Goal: Task Accomplishment & Management: Complete application form

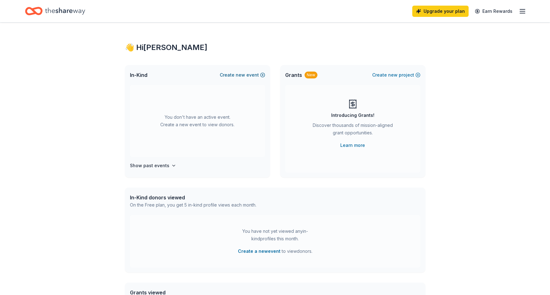
click at [246, 74] on button "Create new event" at bounding box center [242, 75] width 45 height 8
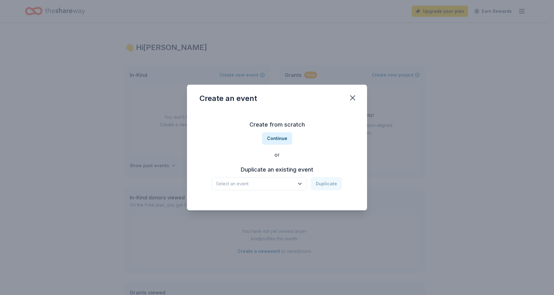
click at [299, 185] on icon "button" at bounding box center [300, 184] width 6 height 6
click at [256, 200] on div "The Arc Ball & Auction" at bounding box center [243, 201] width 48 height 8
click at [332, 187] on button "Duplicate" at bounding box center [326, 183] width 31 height 13
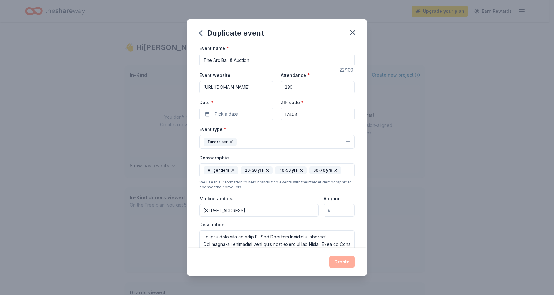
click at [286, 86] on input "230" at bounding box center [318, 87] width 74 height 13
type input "240"
click at [241, 114] on button "Pick a date" at bounding box center [237, 114] width 74 height 13
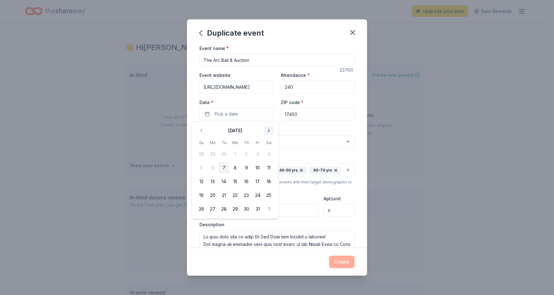
click at [268, 129] on button "Go to next month" at bounding box center [269, 130] width 9 height 9
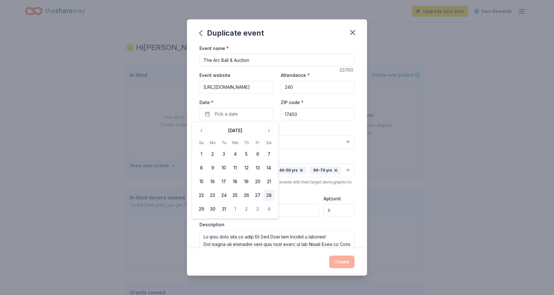
click at [272, 195] on button "28" at bounding box center [268, 195] width 11 height 11
click at [357, 126] on div "Event name * The Arc Ball & Auction 22 /100 Event website https://www.thearcyor…" at bounding box center [277, 146] width 180 height 204
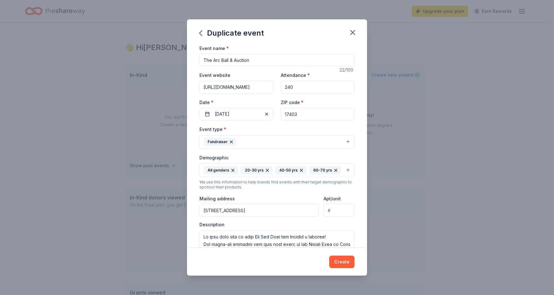
click at [343, 142] on button "Fundraiser" at bounding box center [277, 142] width 155 height 14
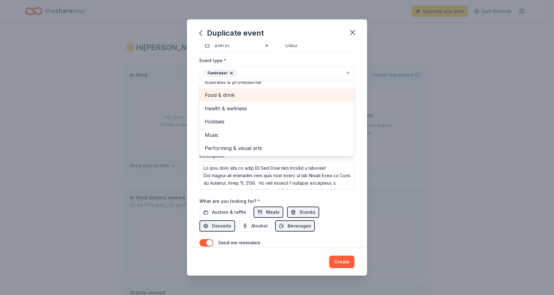
scroll to position [94, 0]
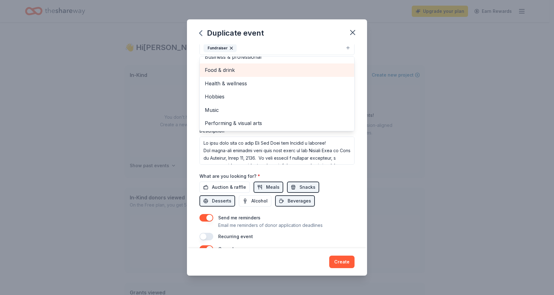
click at [352, 149] on div "Event name * The Arc Ball & Auction 22 /100 Event website https://www.thearcyor…" at bounding box center [277, 146] width 180 height 204
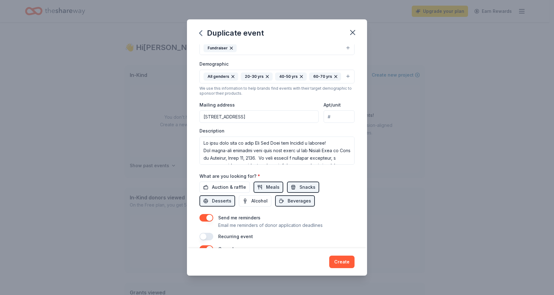
scroll to position [91, 0]
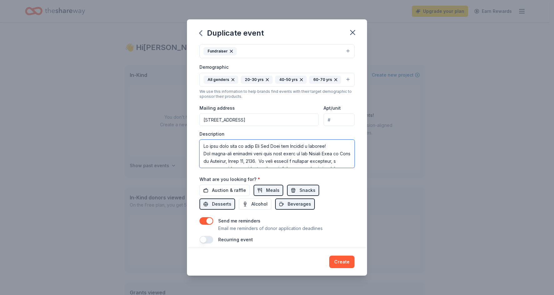
click at [260, 159] on textarea at bounding box center [277, 154] width 155 height 28
click at [272, 160] on textarea at bounding box center [277, 154] width 155 height 28
click at [230, 189] on span "Auction & raffle" at bounding box center [229, 191] width 34 height 8
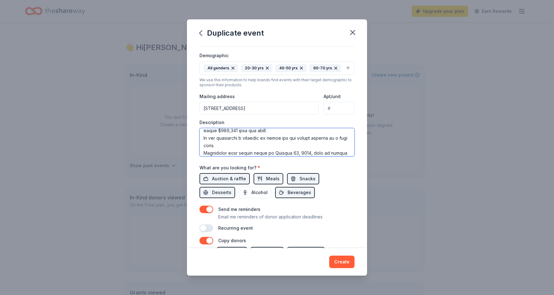
scroll to position [54, 0]
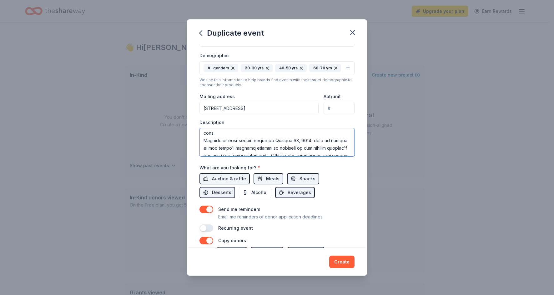
click at [306, 140] on textarea at bounding box center [277, 142] width 155 height 28
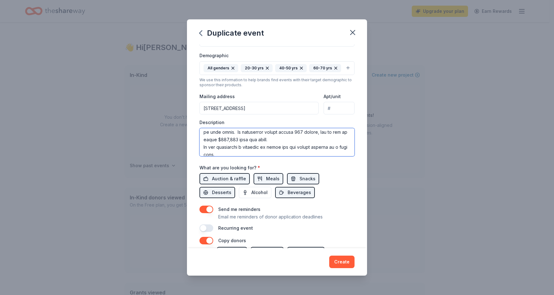
drag, startPoint x: 254, startPoint y: 138, endPoint x: 249, endPoint y: 138, distance: 4.7
click at [249, 138] on textarea at bounding box center [277, 142] width 155 height 28
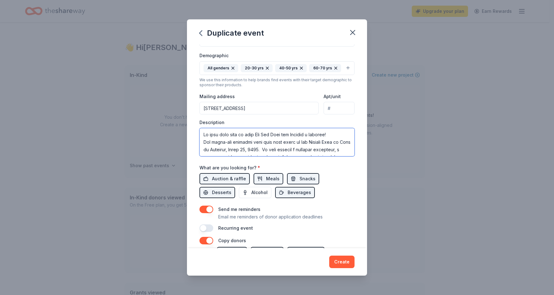
drag, startPoint x: 321, startPoint y: 133, endPoint x: 323, endPoint y: 146, distance: 13.0
click at [322, 139] on textarea at bounding box center [277, 142] width 155 height 28
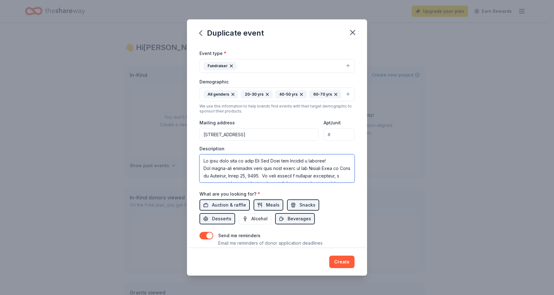
scroll to position [165, 0]
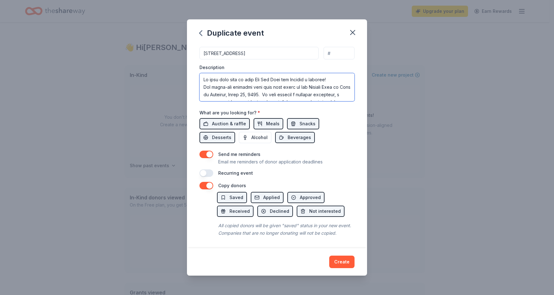
click at [348, 94] on textarea at bounding box center [277, 87] width 155 height 28
drag, startPoint x: 301, startPoint y: 82, endPoint x: 263, endPoint y: 83, distance: 38.5
click at [263, 83] on textarea at bounding box center [277, 87] width 155 height 28
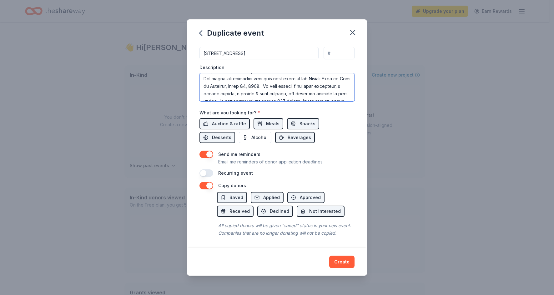
drag, startPoint x: 314, startPoint y: 83, endPoint x: 332, endPoint y: 86, distance: 18.4
click at [332, 86] on textarea at bounding box center [277, 87] width 155 height 28
drag, startPoint x: 226, startPoint y: 80, endPoint x: 314, endPoint y: 72, distance: 88.9
click at [314, 73] on textarea at bounding box center [277, 87] width 155 height 28
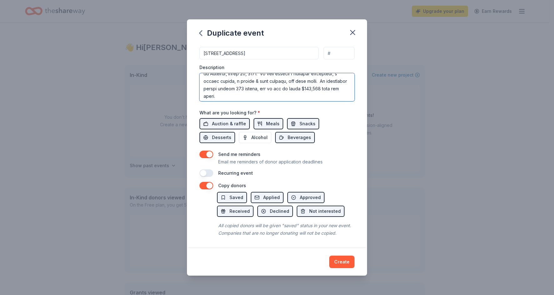
click at [267, 80] on textarea at bounding box center [277, 87] width 155 height 28
click at [296, 89] on textarea at bounding box center [277, 87] width 155 height 28
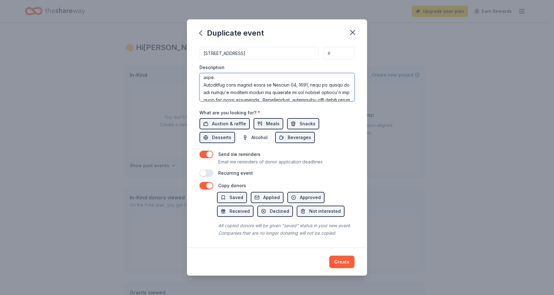
scroll to position [58, 0]
click at [292, 73] on textarea at bounding box center [277, 87] width 155 height 28
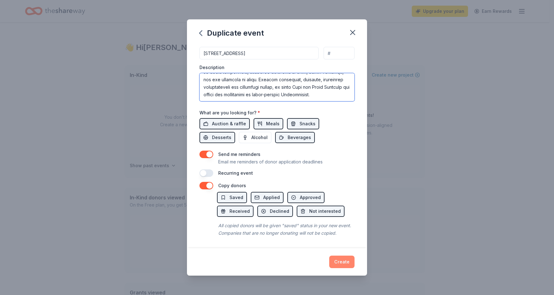
type textarea "We need your help to make The Arc Ball and Auction a success! The black-tie opt…"
click at [348, 267] on button "Create" at bounding box center [341, 262] width 25 height 13
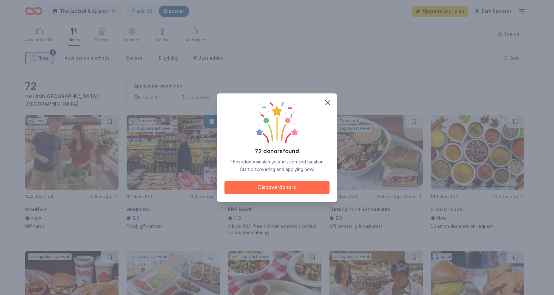
click at [271, 184] on button "Discover donors" at bounding box center [277, 188] width 105 height 14
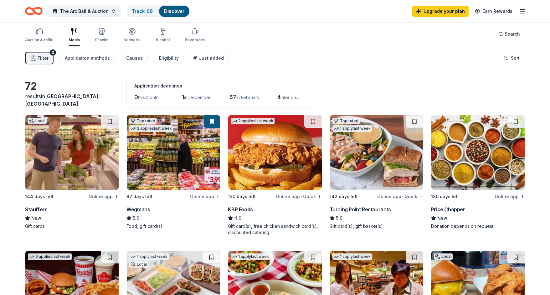
click at [45, 58] on span "Filter" at bounding box center [43, 58] width 11 height 8
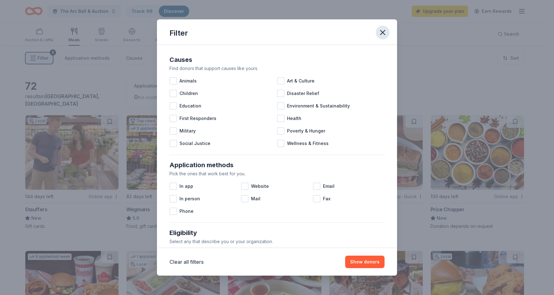
click at [385, 29] on icon "button" at bounding box center [382, 32] width 9 height 9
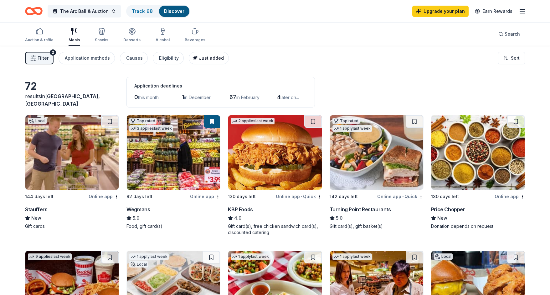
click at [210, 61] on div "Just added" at bounding box center [209, 58] width 29 height 8
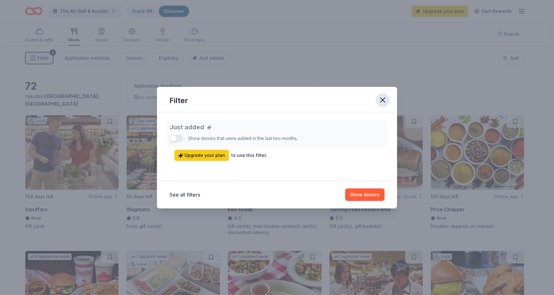
click at [382, 100] on icon "button" at bounding box center [383, 100] width 4 height 4
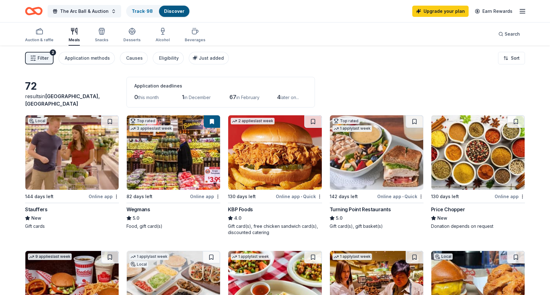
click at [46, 62] on span "Filter" at bounding box center [43, 58] width 11 height 8
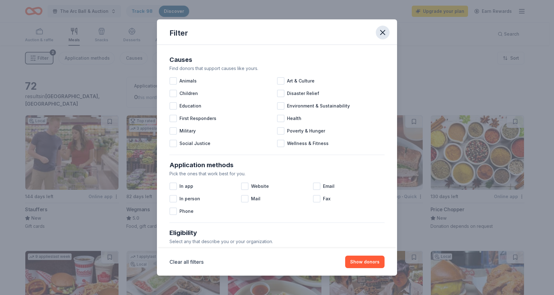
click at [383, 33] on icon "button" at bounding box center [382, 32] width 9 height 9
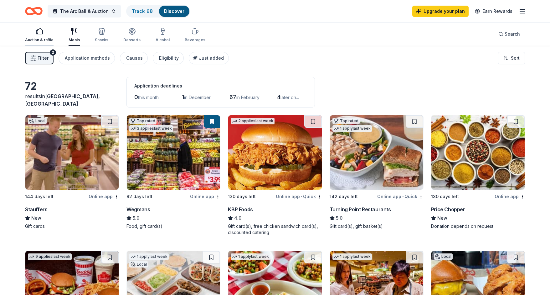
click at [43, 31] on div "button" at bounding box center [39, 32] width 28 height 8
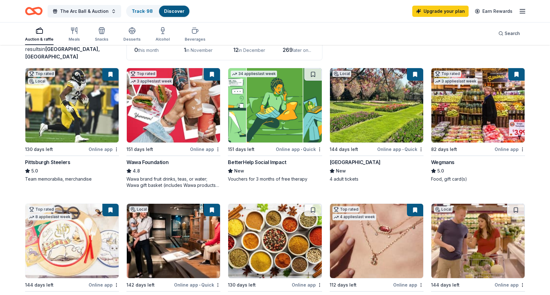
scroll to position [63, 0]
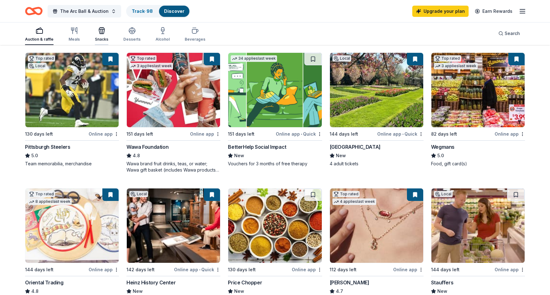
click at [104, 38] on div "Snacks" at bounding box center [101, 39] width 13 height 5
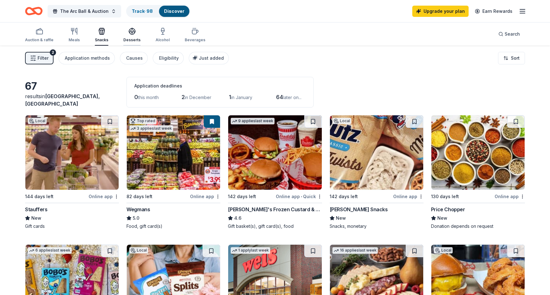
click at [123, 34] on div "button" at bounding box center [131, 32] width 17 height 8
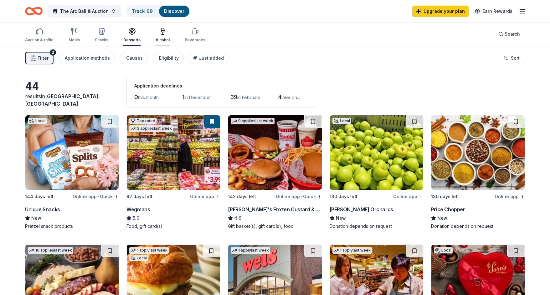
click at [162, 35] on div "Alcohol" at bounding box center [162, 35] width 14 height 15
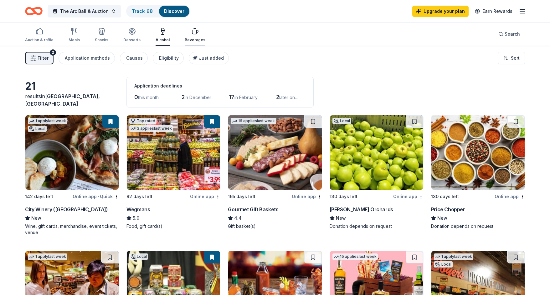
drag, startPoint x: 185, startPoint y: 37, endPoint x: 191, endPoint y: 38, distance: 6.7
click at [185, 37] on div "Beverages" at bounding box center [195, 35] width 21 height 15
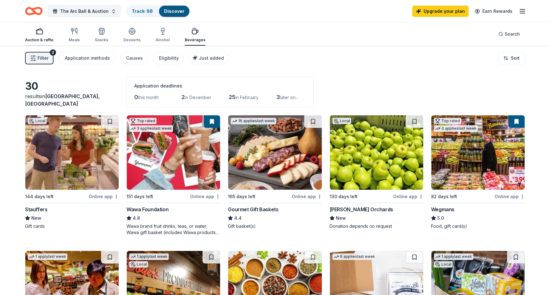
click at [41, 37] on div "Auction & raffle" at bounding box center [39, 35] width 28 height 15
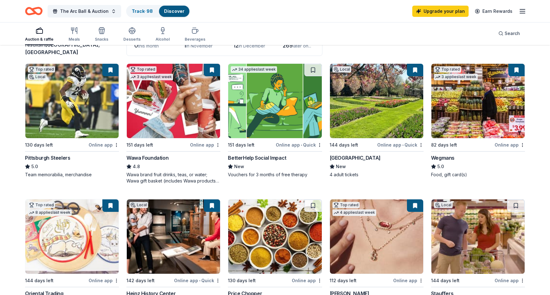
scroll to position [63, 0]
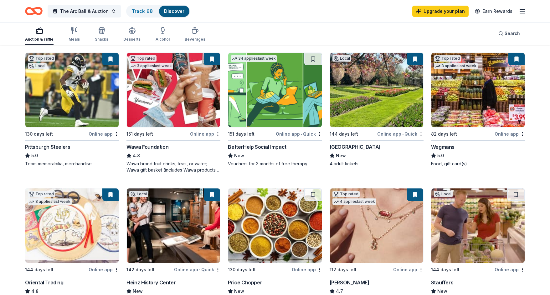
click at [415, 61] on button at bounding box center [415, 59] width 16 height 13
click at [415, 58] on button at bounding box center [415, 59] width 16 height 13
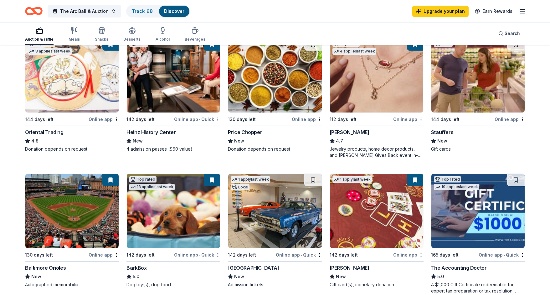
scroll to position [188, 0]
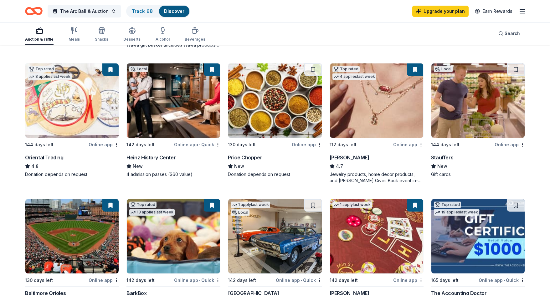
click at [415, 70] on button at bounding box center [415, 69] width 16 height 13
click at [414, 70] on button at bounding box center [415, 69] width 16 height 13
click at [381, 79] on img at bounding box center [376, 100] width 93 height 74
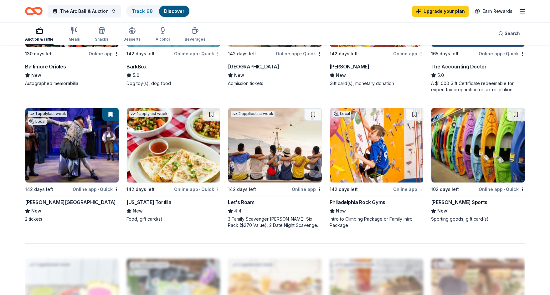
scroll to position [407, 0]
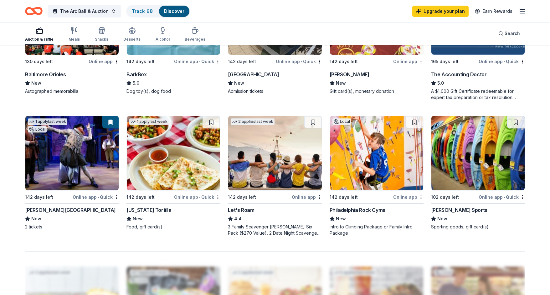
click at [461, 210] on div "Dunham's Sports" at bounding box center [459, 210] width 56 height 8
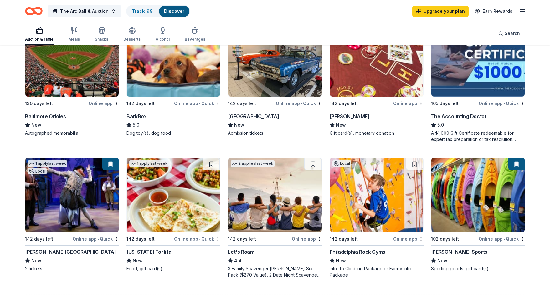
scroll to position [375, 0]
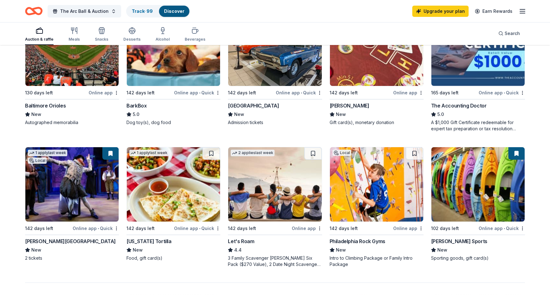
click at [352, 107] on div "Boyd Gaming" at bounding box center [349, 106] width 40 height 8
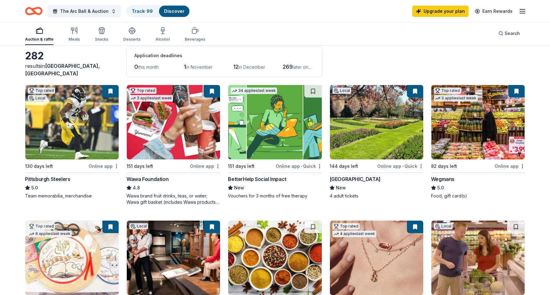
scroll to position [0, 0]
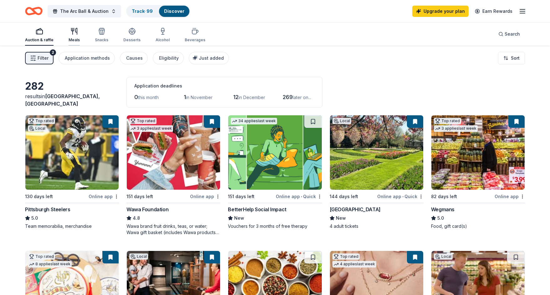
click at [76, 34] on icon "button" at bounding box center [74, 32] width 8 height 8
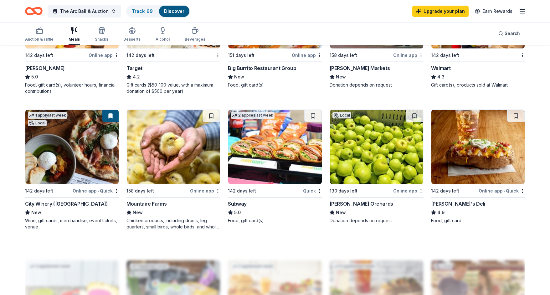
scroll to position [438, 0]
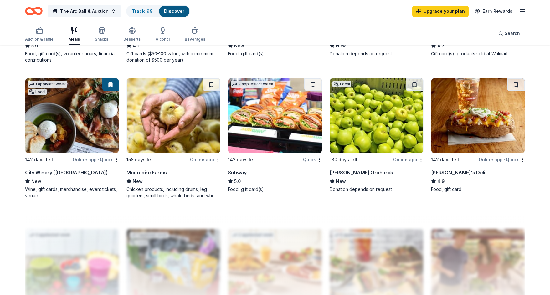
click at [58, 173] on div "City Winery (Philadelphia)" at bounding box center [66, 173] width 83 height 8
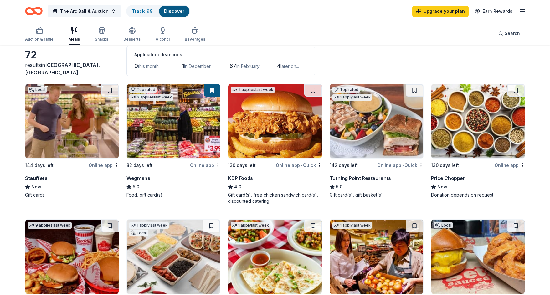
scroll to position [0, 0]
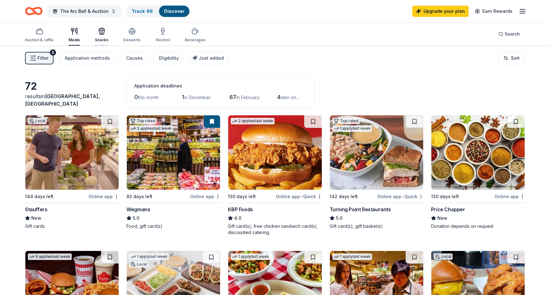
click at [104, 38] on div "Snacks" at bounding box center [101, 40] width 13 height 5
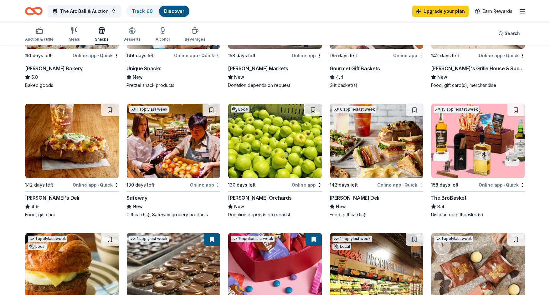
scroll to position [281, 0]
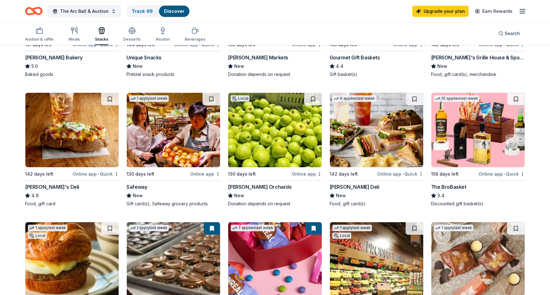
click at [457, 184] on div "The BroBasket" at bounding box center [448, 187] width 35 height 8
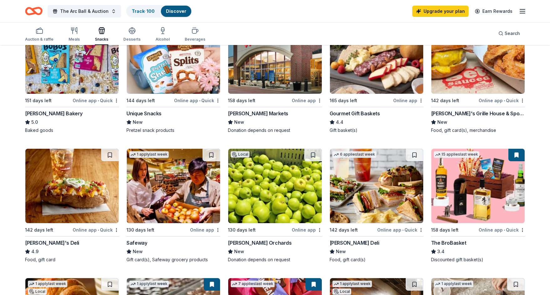
scroll to position [125, 0]
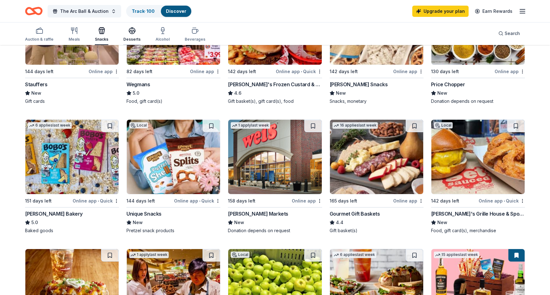
click at [137, 35] on div "Desserts" at bounding box center [131, 34] width 17 height 15
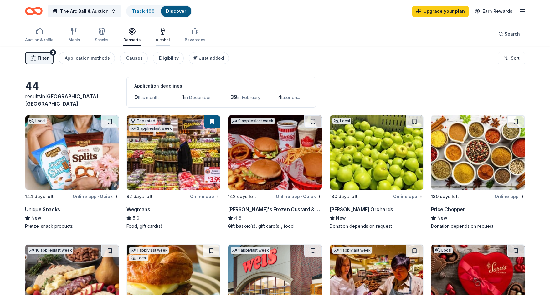
click at [163, 34] on icon "button" at bounding box center [163, 32] width 8 height 8
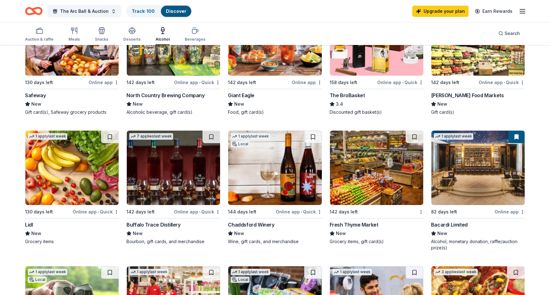
scroll to position [250, 0]
click at [165, 220] on div "7 applies last week 142 days left Online app • Quick Buffalo Trace Distillery N…" at bounding box center [173, 187] width 94 height 114
click at [317, 136] on button at bounding box center [313, 136] width 18 height 13
click at [314, 137] on button at bounding box center [313, 136] width 16 height 13
drag, startPoint x: 314, startPoint y: 137, endPoint x: 311, endPoint y: 138, distance: 3.5
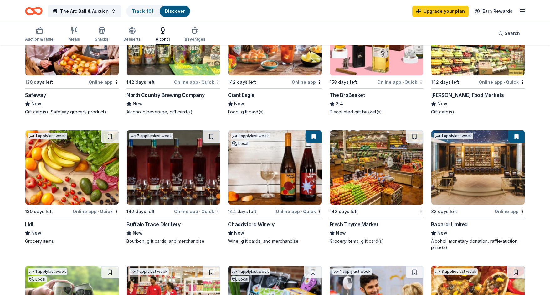
click at [311, 138] on button at bounding box center [313, 136] width 16 height 13
click at [314, 138] on button at bounding box center [313, 136] width 16 height 13
click at [314, 139] on button at bounding box center [313, 136] width 16 height 13
click at [313, 137] on button at bounding box center [313, 136] width 16 height 13
click at [308, 136] on button at bounding box center [313, 136] width 16 height 13
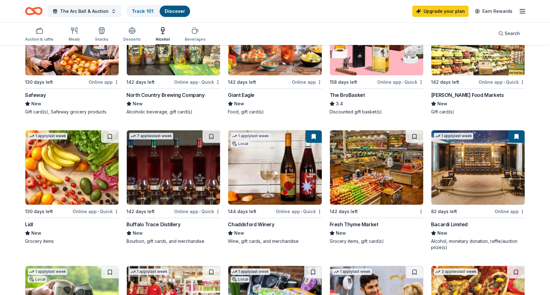
click at [312, 136] on button at bounding box center [313, 136] width 16 height 13
click at [213, 137] on button at bounding box center [211, 136] width 18 height 13
click at [212, 138] on button at bounding box center [212, 136] width 16 height 13
click at [208, 151] on img at bounding box center [173, 167] width 93 height 74
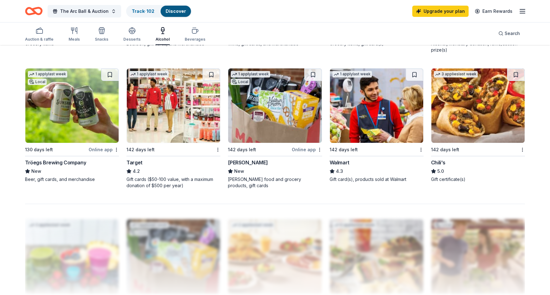
scroll to position [438, 0]
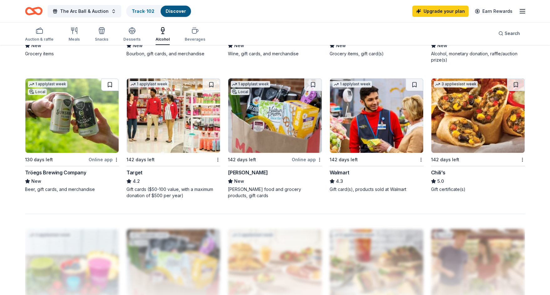
click at [110, 84] on button at bounding box center [110, 85] width 18 height 13
click at [109, 86] on button at bounding box center [110, 85] width 16 height 13
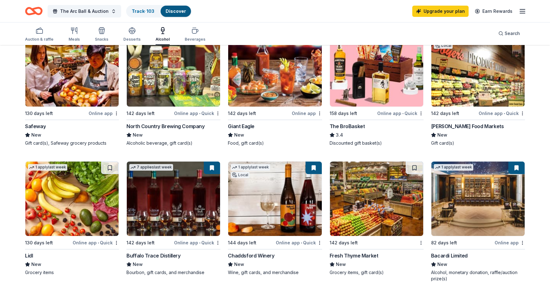
scroll to position [31, 0]
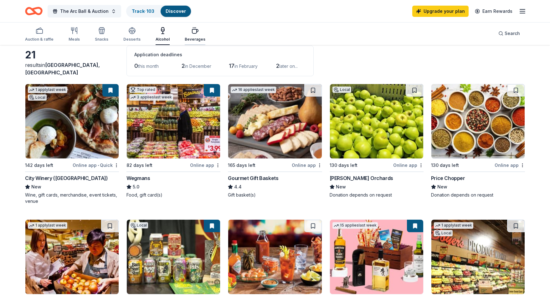
click at [195, 30] on icon "button" at bounding box center [195, 31] width 6 height 4
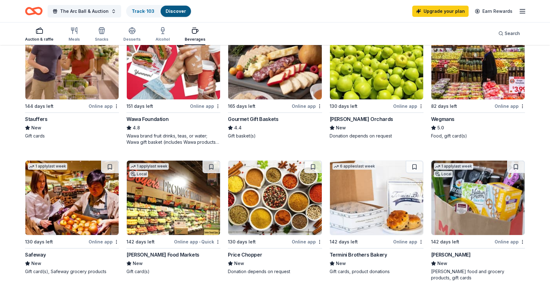
scroll to position [19, 0]
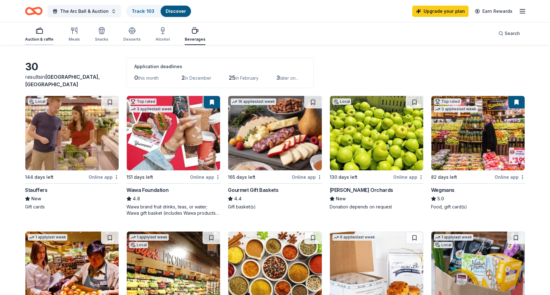
click at [44, 36] on div "Auction & raffle" at bounding box center [39, 34] width 28 height 15
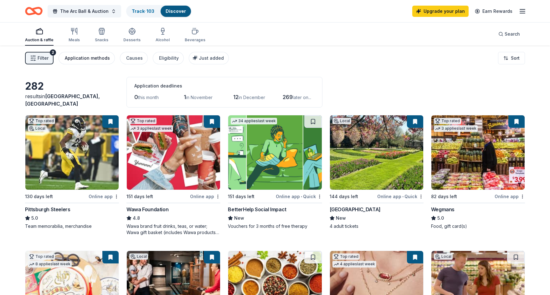
click at [86, 59] on div "Application methods" at bounding box center [87, 58] width 45 height 8
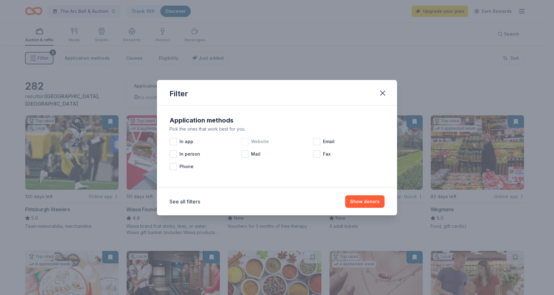
click at [245, 142] on div at bounding box center [245, 142] width 8 height 8
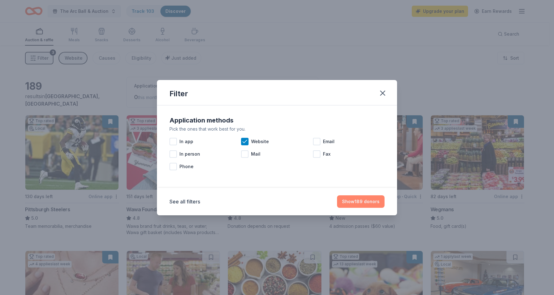
click at [352, 204] on button "Show 189 donors" at bounding box center [361, 201] width 48 height 13
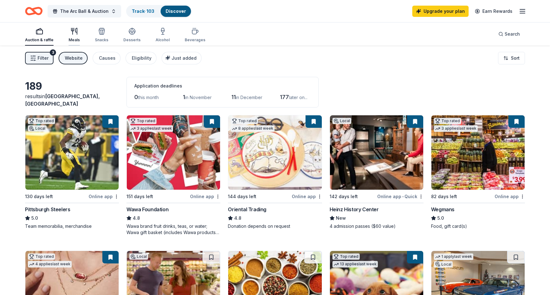
click at [71, 35] on div "Meals" at bounding box center [73, 35] width 11 height 15
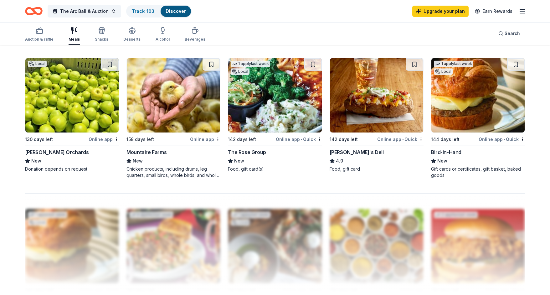
scroll to position [469, 0]
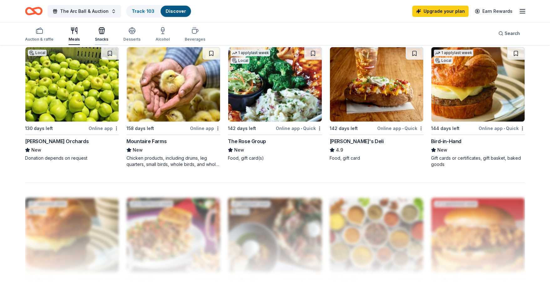
click at [102, 36] on div "Snacks" at bounding box center [101, 34] width 13 height 15
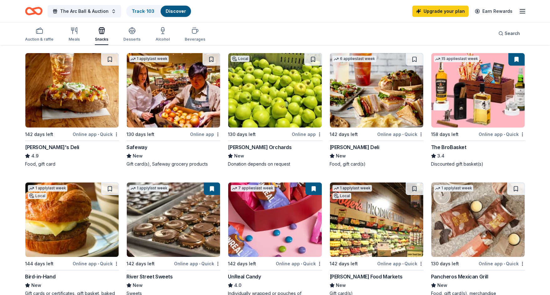
scroll to position [375, 0]
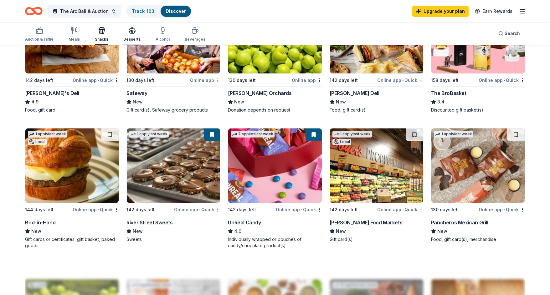
click at [130, 32] on icon "button" at bounding box center [132, 30] width 6 height 5
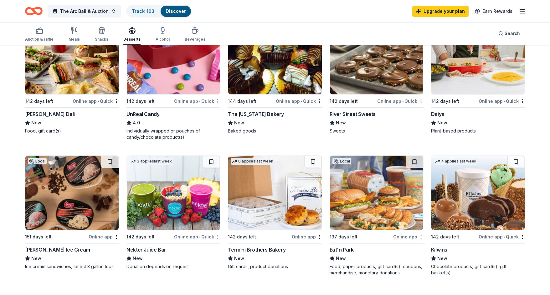
scroll to position [407, 0]
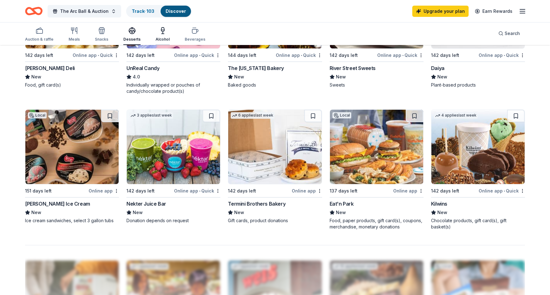
click at [161, 32] on icon "button" at bounding box center [162, 30] width 3 height 4
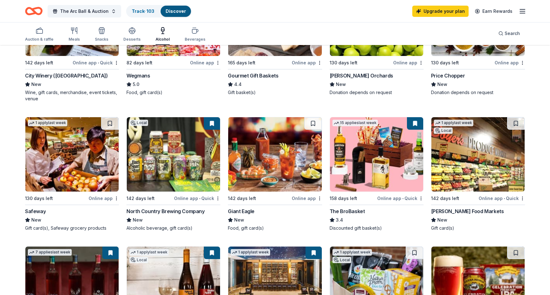
scroll to position [125, 0]
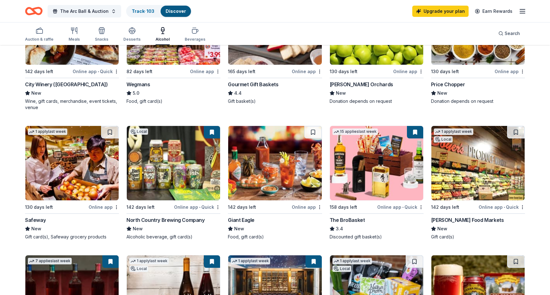
click at [15, 170] on div "15 results in York, PA Application deadlines 0 this month 2 in December 11 in F…" at bounding box center [275, 224] width 550 height 606
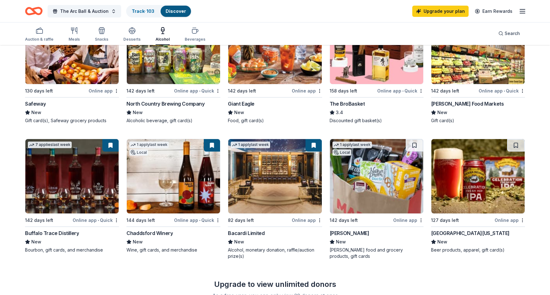
scroll to position [281, 0]
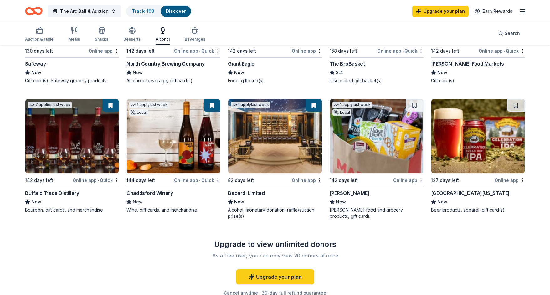
click at [489, 136] on img at bounding box center [477, 136] width 93 height 74
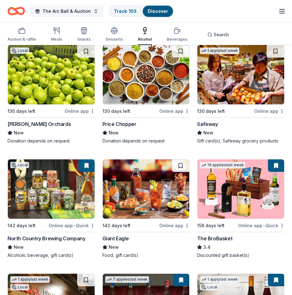
scroll to position [188, 0]
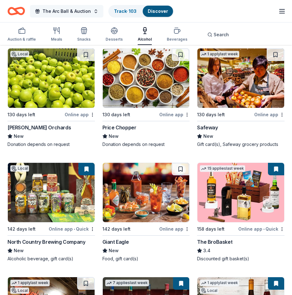
click at [84, 13] on span "The Arc Ball & Auction" at bounding box center [67, 12] width 48 height 8
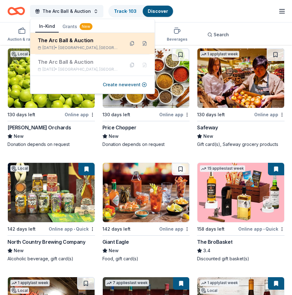
click at [66, 44] on div "The Arc Ball & Auction Mar 28, 2026 • York, PA" at bounding box center [79, 44] width 82 height 14
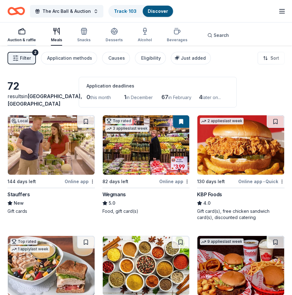
click at [18, 37] on div "Auction & raffle" at bounding box center [22, 35] width 28 height 15
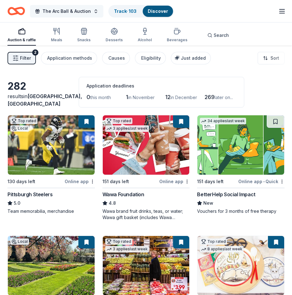
click at [62, 14] on span "The Arc Ball & Auction" at bounding box center [67, 12] width 48 height 8
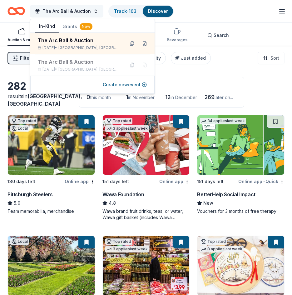
click at [62, 14] on span "The Arc Ball & Auction" at bounding box center [67, 12] width 48 height 8
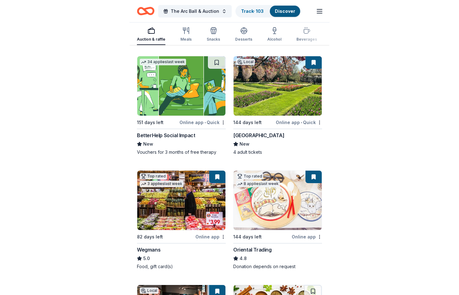
scroll to position [188, 0]
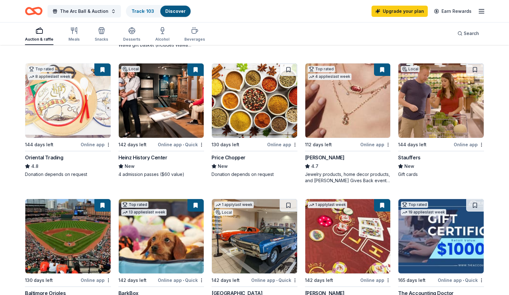
click at [11, 18] on div "The Arc Ball & Auction Track · 103 Discover Upgrade your plan Earn Rewards" at bounding box center [254, 11] width 509 height 22
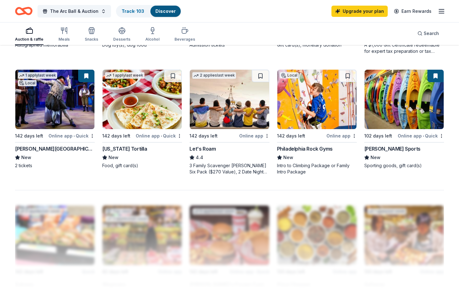
scroll to position [407, 0]
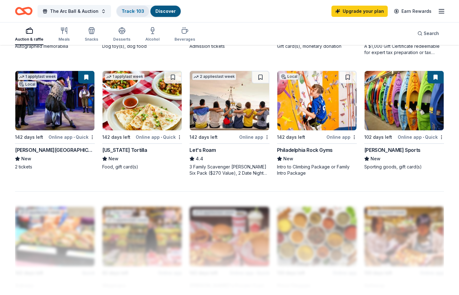
click at [136, 12] on link "Track · 103" at bounding box center [133, 10] width 23 height 5
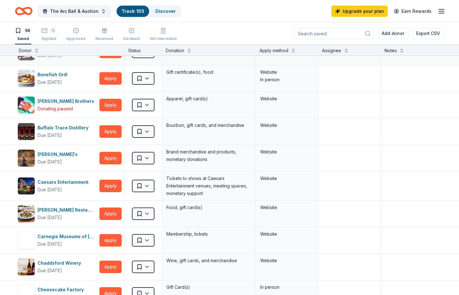
scroll to position [250, 0]
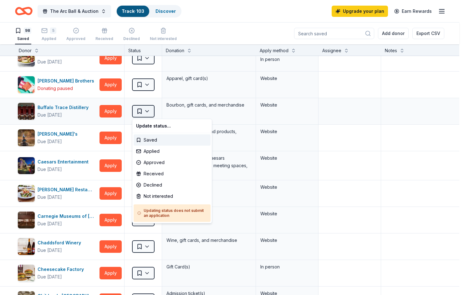
click at [147, 112] on html "The Arc Ball & Auction Track · 103 Discover Upgrade your plan Earn Rewards 98 S…" at bounding box center [232, 147] width 464 height 295
click at [142, 152] on div "Applied" at bounding box center [172, 151] width 77 height 11
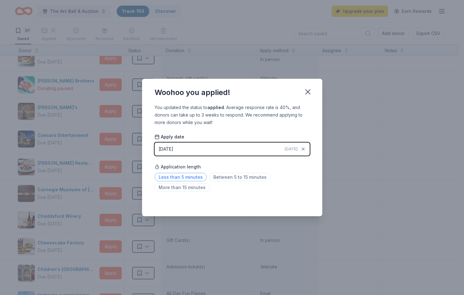
click at [185, 179] on span "Less than 5 minutes" at bounding box center [181, 177] width 52 height 8
click at [309, 95] on icon "button" at bounding box center [307, 92] width 9 height 9
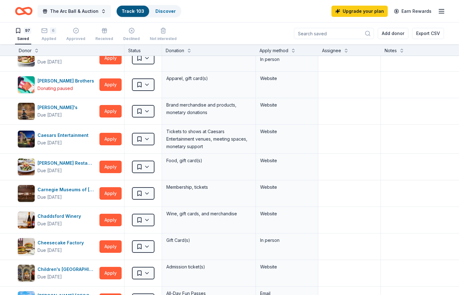
click at [89, 13] on span "The Arc Ball & Auction" at bounding box center [74, 12] width 48 height 8
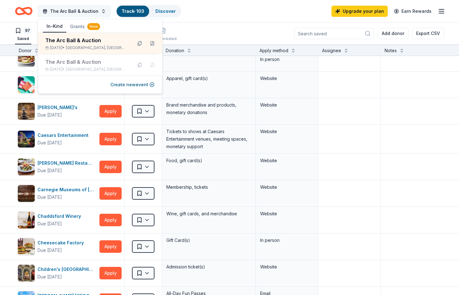
click at [89, 13] on span "The Arc Ball & Auction" at bounding box center [74, 12] width 48 height 8
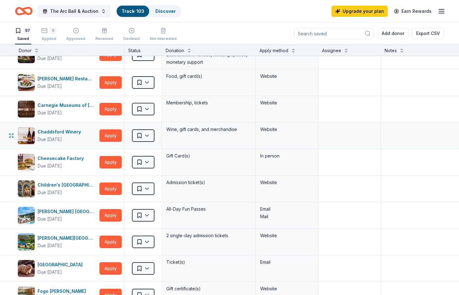
scroll to position [344, 0]
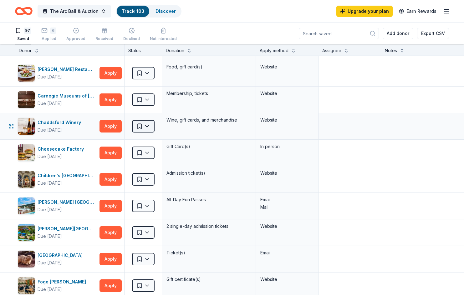
click at [152, 126] on html "The Arc Ball & Auction Track · 103 Discover Upgrade your plan Earn Rewards 97 S…" at bounding box center [232, 147] width 464 height 295
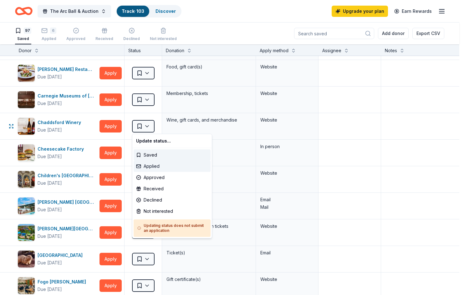
click at [147, 169] on div "Applied" at bounding box center [172, 166] width 77 height 11
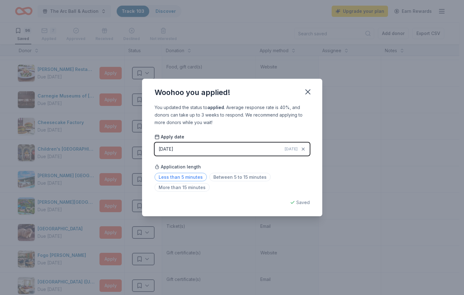
click at [187, 176] on span "Less than 5 minutes" at bounding box center [181, 177] width 52 height 8
click at [307, 93] on icon "button" at bounding box center [308, 92] width 4 height 4
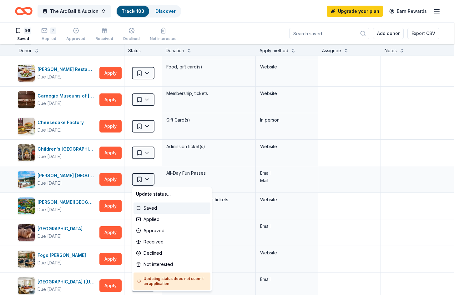
click at [151, 180] on html "The Arc Ball & Auction Track · 103 Discover Upgrade your plan Earn Rewards 96 S…" at bounding box center [229, 147] width 459 height 295
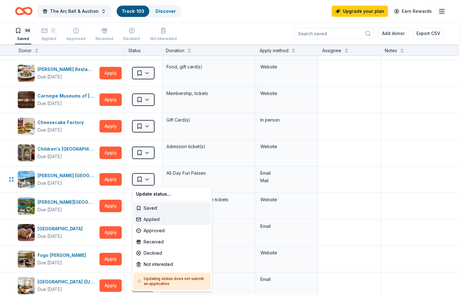
click at [147, 218] on div "Applied" at bounding box center [172, 219] width 77 height 11
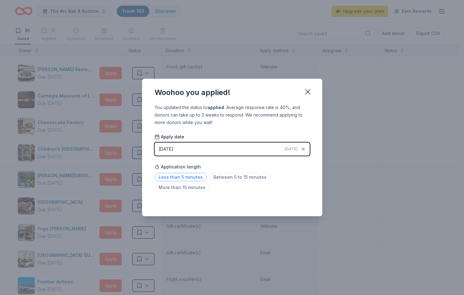
click at [191, 175] on span "Less than 5 minutes" at bounding box center [181, 177] width 52 height 8
click at [307, 92] on icon "button" at bounding box center [308, 92] width 4 height 4
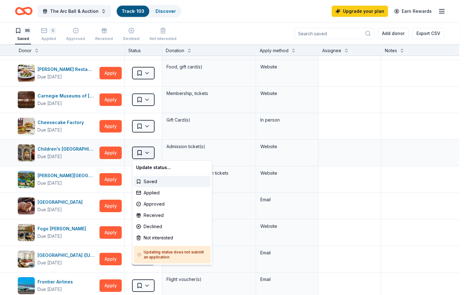
click at [146, 150] on html "The Arc Ball & Auction Track · 103 Discover Upgrade your plan Earn Rewards 95 S…" at bounding box center [232, 147] width 464 height 295
click at [154, 193] on div "Applied" at bounding box center [172, 192] width 77 height 11
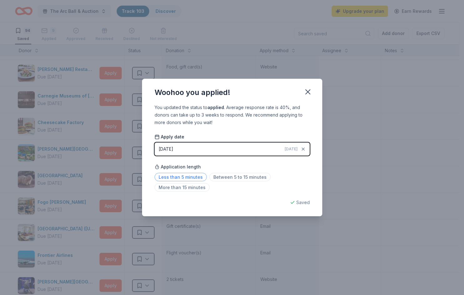
click at [170, 178] on span "Less than 5 minutes" at bounding box center [181, 177] width 52 height 8
click at [308, 92] on icon "button" at bounding box center [308, 92] width 4 height 4
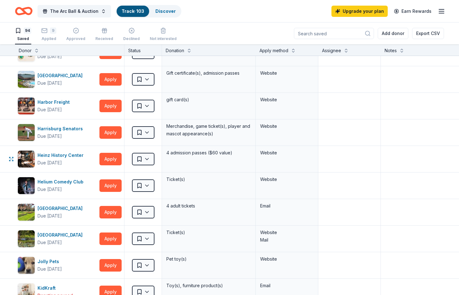
scroll to position [688, 0]
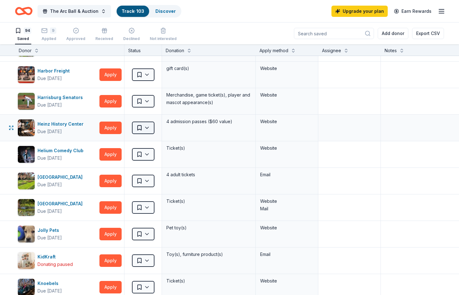
click at [149, 129] on html "The Arc Ball & Auction Track · 103 Discover Upgrade your plan Earn Rewards 94 S…" at bounding box center [229, 147] width 459 height 295
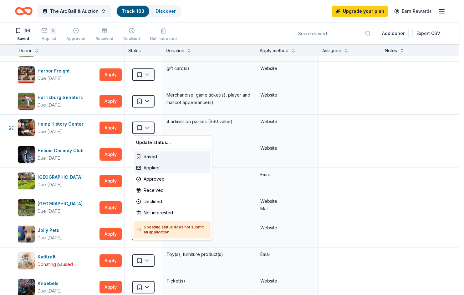
click at [143, 169] on div "Applied" at bounding box center [172, 167] width 77 height 11
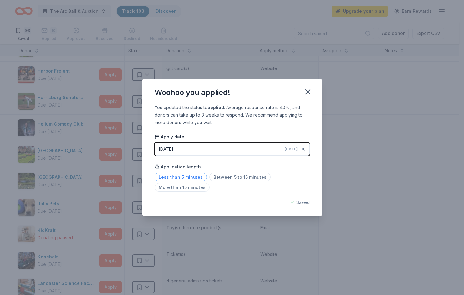
drag, startPoint x: 176, startPoint y: 176, endPoint x: 198, endPoint y: 167, distance: 23.2
click at [177, 176] on span "Less than 5 minutes" at bounding box center [181, 177] width 52 height 8
click at [308, 94] on icon "button" at bounding box center [307, 92] width 9 height 9
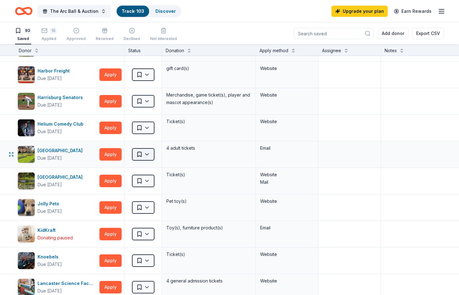
click at [147, 155] on html "The Arc Ball & Auction Track · 103 Discover Upgrade your plan Earn Rewards 93 S…" at bounding box center [229, 147] width 459 height 295
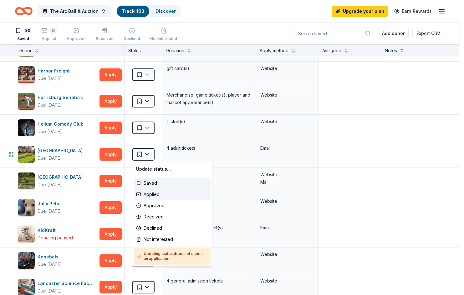
click at [143, 193] on div "Applied" at bounding box center [172, 194] width 77 height 11
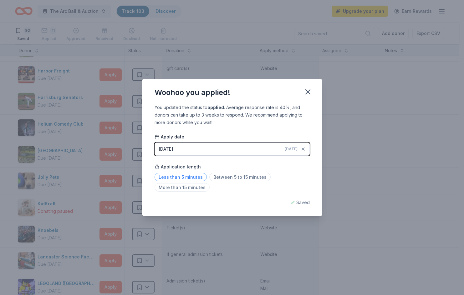
click at [187, 179] on span "Less than 5 minutes" at bounding box center [181, 177] width 52 height 8
click at [306, 91] on icon "button" at bounding box center [307, 92] width 9 height 9
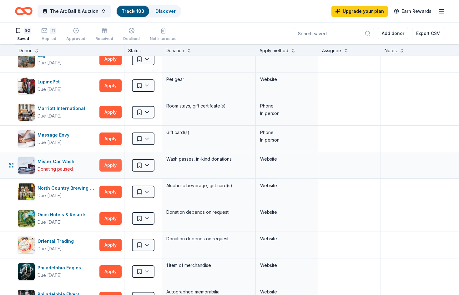
scroll to position [1001, 0]
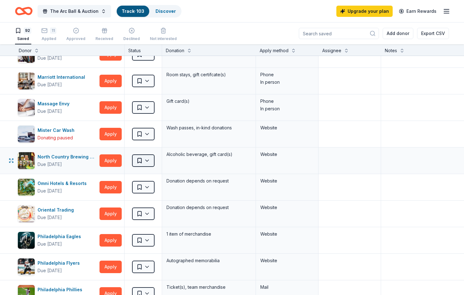
click at [148, 158] on html "The Arc Ball & Auction Track · 103 Discover Upgrade your plan Earn Rewards 92 S…" at bounding box center [232, 147] width 464 height 295
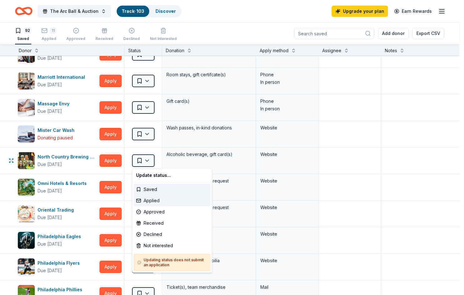
click at [154, 203] on div "Applied" at bounding box center [172, 200] width 77 height 11
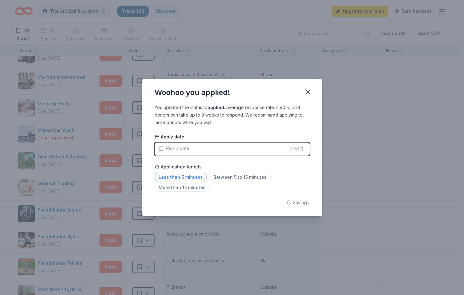
click at [187, 178] on span "Less than 5 minutes" at bounding box center [181, 177] width 52 height 8
click at [309, 93] on icon "button" at bounding box center [307, 92] width 9 height 9
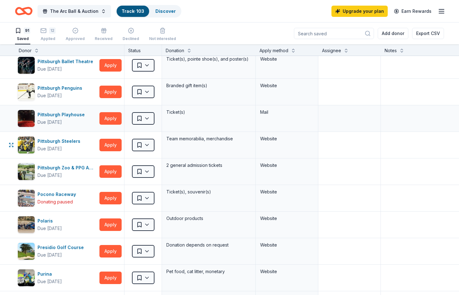
scroll to position [1314, 0]
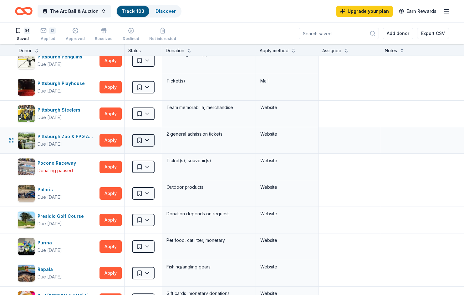
click at [150, 141] on html "The Arc Ball & Auction Track · 103 Discover Upgrade your plan Earn Rewards 91 S…" at bounding box center [232, 147] width 464 height 295
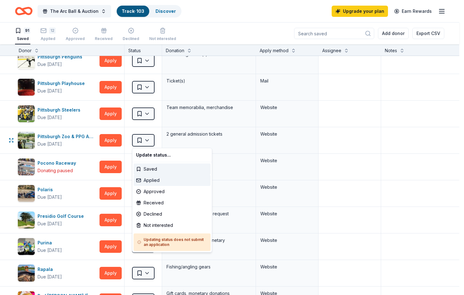
click at [149, 179] on div "Applied" at bounding box center [172, 180] width 77 height 11
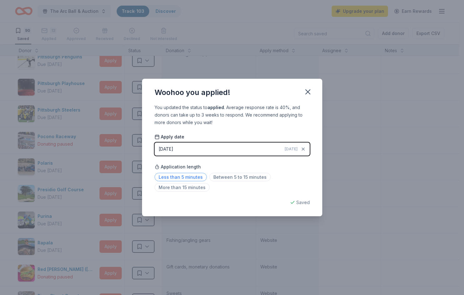
click at [172, 175] on span "Less than 5 minutes" at bounding box center [181, 177] width 52 height 8
click at [307, 93] on icon "button" at bounding box center [308, 92] width 4 height 4
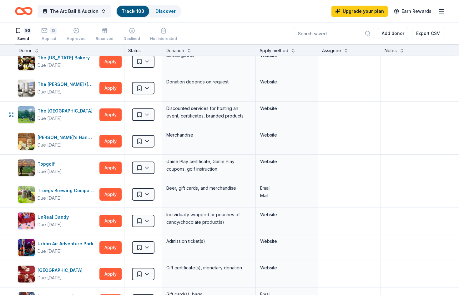
scroll to position [2064, 0]
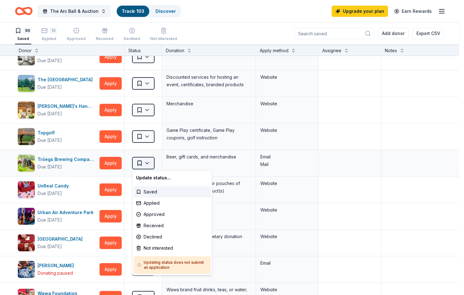
click at [146, 165] on html "The Arc Ball & Auction Track · 103 Discover Upgrade your plan Earn Rewards 90 S…" at bounding box center [232, 147] width 464 height 295
click at [143, 205] on div "Applied" at bounding box center [172, 203] width 77 height 11
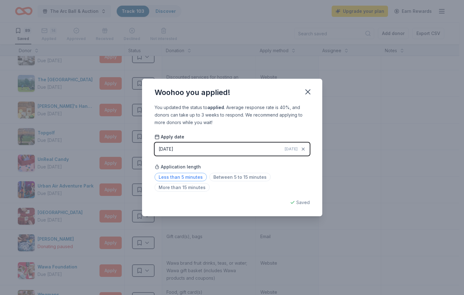
click at [182, 179] on span "Less than 5 minutes" at bounding box center [181, 177] width 52 height 8
click at [307, 93] on icon "button" at bounding box center [307, 92] width 9 height 9
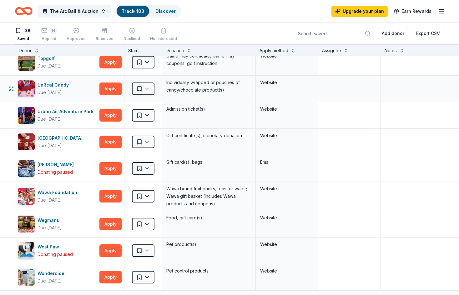
scroll to position [2158, 0]
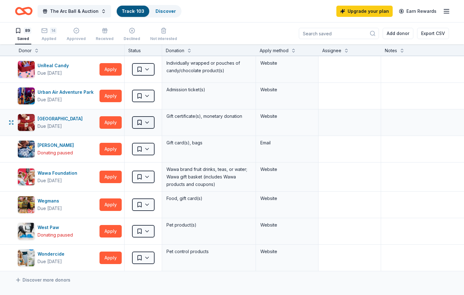
click at [147, 123] on html "The Arc Ball & Auction Track · 103 Discover Upgrade your plan Earn Rewards 89 S…" at bounding box center [232, 147] width 464 height 295
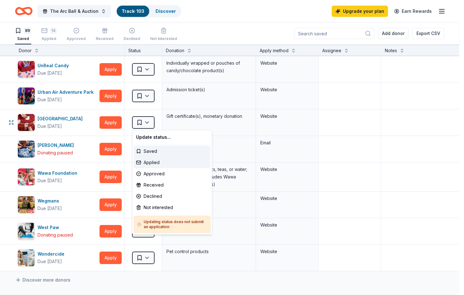
click at [146, 160] on div "Applied" at bounding box center [172, 162] width 77 height 11
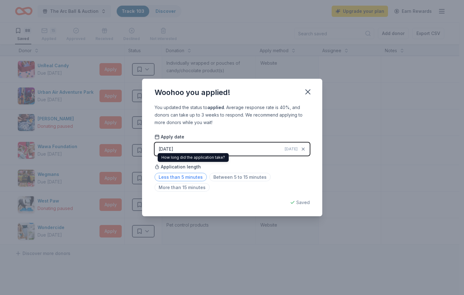
click at [181, 175] on span "Less than 5 minutes" at bounding box center [181, 177] width 52 height 8
click at [308, 94] on icon "button" at bounding box center [307, 92] width 9 height 9
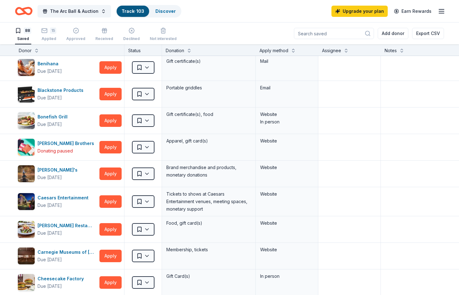
scroll to position [0, 0]
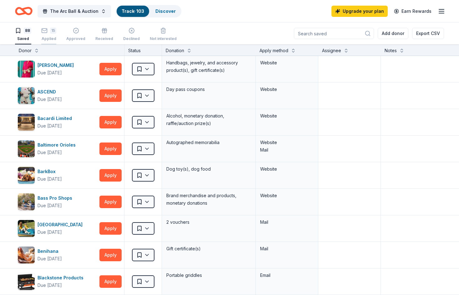
click at [49, 31] on div "15" at bounding box center [48, 28] width 15 height 6
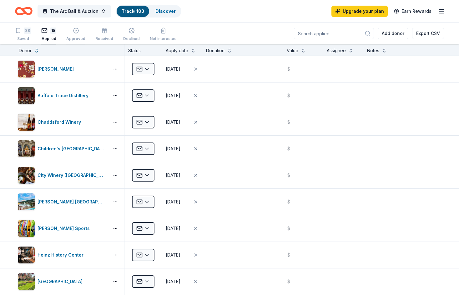
click at [74, 36] on div "Approved" at bounding box center [75, 35] width 19 height 14
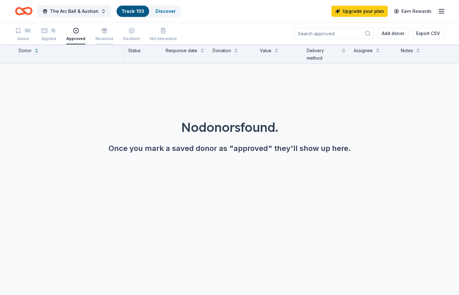
click at [100, 34] on div "Received" at bounding box center [104, 35] width 18 height 14
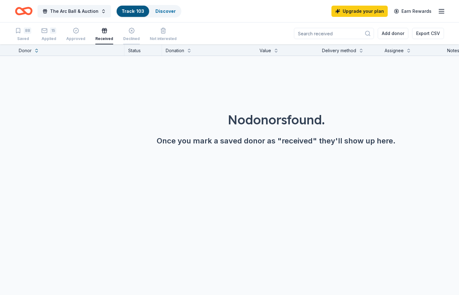
click at [123, 36] on div "Declined" at bounding box center [131, 35] width 17 height 14
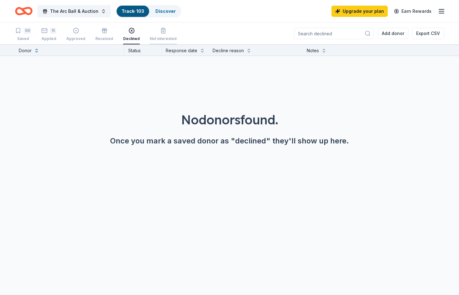
click at [161, 38] on div "Not interested" at bounding box center [163, 38] width 27 height 5
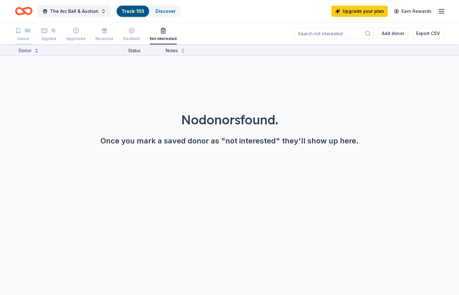
click at [23, 35] on div "88 Saved" at bounding box center [23, 35] width 16 height 14
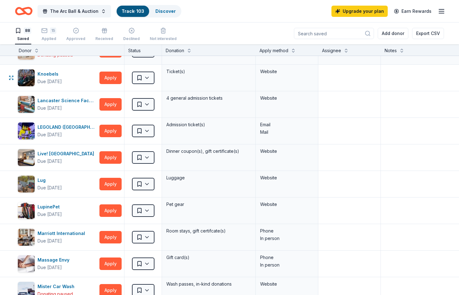
scroll to position [813, 0]
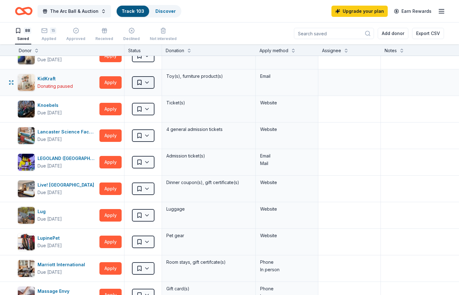
click at [151, 81] on html "The Arc Ball & Auction Track · 103 Discover Upgrade your plan Earn Rewards 88 S…" at bounding box center [229, 147] width 459 height 295
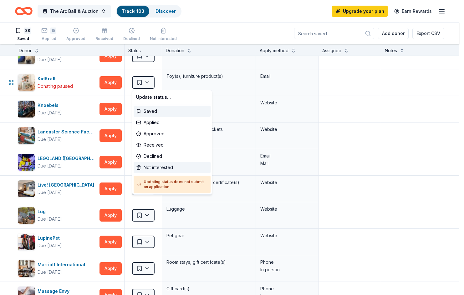
click at [152, 168] on div "Not interested" at bounding box center [172, 167] width 77 height 11
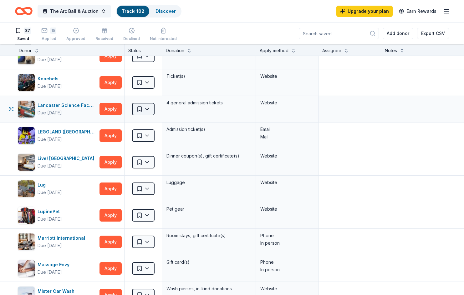
click at [148, 107] on html "The Arc Ball & Auction Track · 102 Discover Upgrade your plan Earn Rewards 87 S…" at bounding box center [232, 147] width 464 height 295
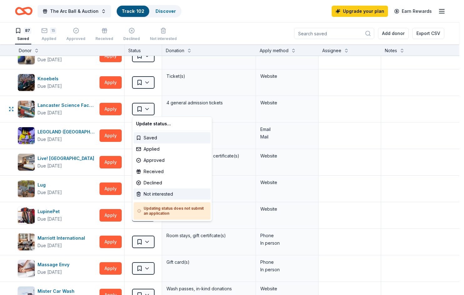
click at [160, 195] on div "Not interested" at bounding box center [172, 194] width 77 height 11
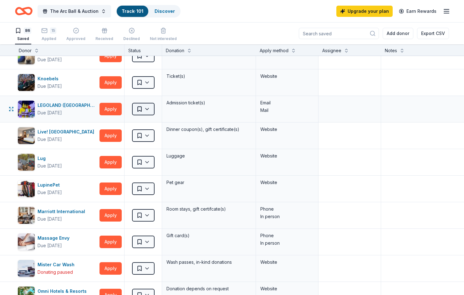
click at [149, 106] on html "The Arc Ball & Auction Track · 101 Discover Upgrade your plan Earn Rewards 86 S…" at bounding box center [232, 147] width 464 height 295
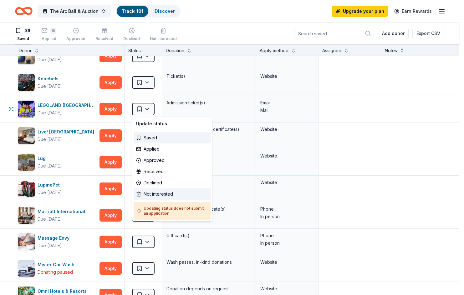
click at [168, 196] on div "Not interested" at bounding box center [172, 194] width 77 height 11
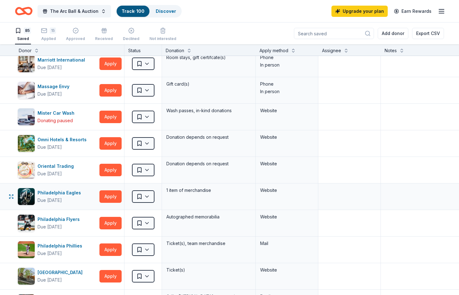
scroll to position [970, 0]
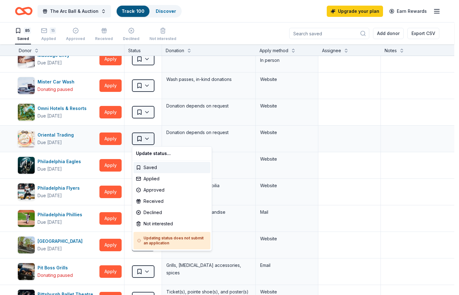
click at [146, 140] on html "The Arc Ball & Auction Track · 100 Discover Upgrade your plan Earn Rewards 85 S…" at bounding box center [229, 147] width 459 height 295
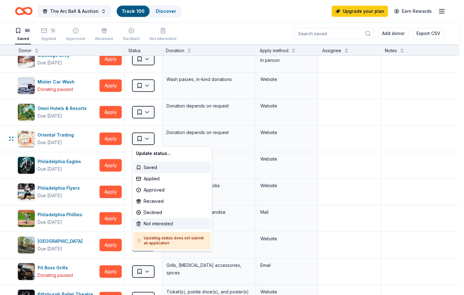
click at [159, 223] on div "Not interested" at bounding box center [172, 223] width 77 height 11
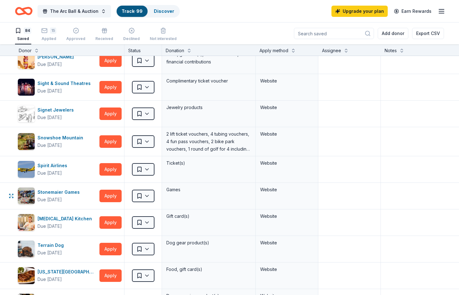
scroll to position [1595, 0]
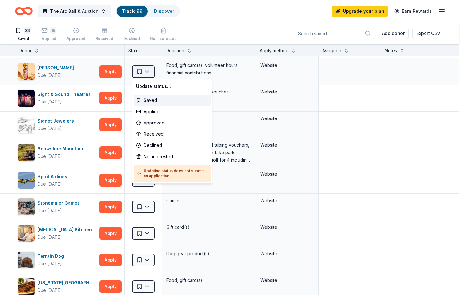
click at [145, 70] on html "The Arc Ball & Auction Track · 99 Discover Upgrade your plan Earn Rewards 84 Sa…" at bounding box center [232, 147] width 464 height 295
click at [170, 160] on div "Not interested" at bounding box center [172, 156] width 77 height 11
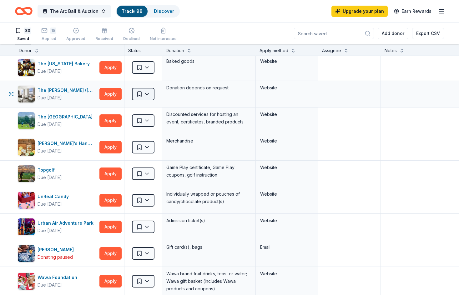
scroll to position [1939, 0]
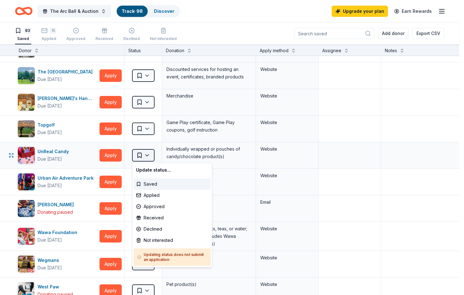
click at [149, 153] on html "The Arc Ball & Auction Track · 98 Discover Upgrade your plan Earn Rewards 83 Sa…" at bounding box center [232, 147] width 464 height 295
click at [145, 242] on div "Not interested" at bounding box center [172, 240] width 77 height 11
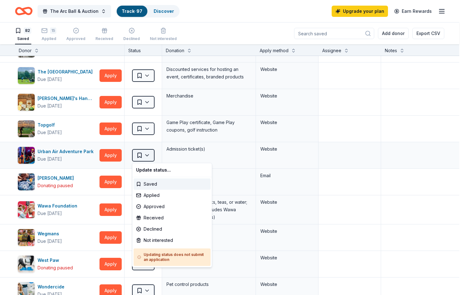
click at [150, 157] on html "The Arc Ball & Auction Track · 97 Discover Upgrade your plan Earn Rewards 82 Sa…" at bounding box center [232, 147] width 464 height 295
click at [149, 243] on div "Not interested" at bounding box center [172, 240] width 77 height 11
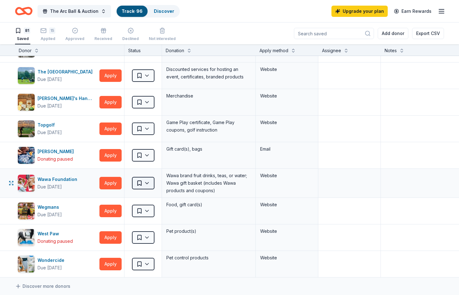
click at [150, 184] on html "The Arc Ball & Auction Track · 96 Discover Upgrade your plan Earn Rewards 81 Sa…" at bounding box center [229, 147] width 459 height 295
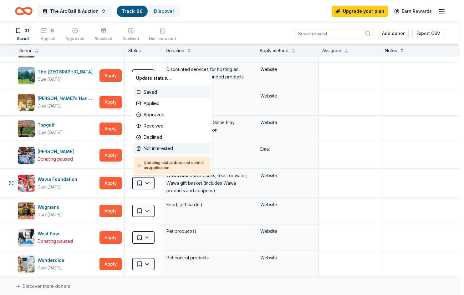
click at [150, 150] on div "Not interested" at bounding box center [172, 148] width 77 height 11
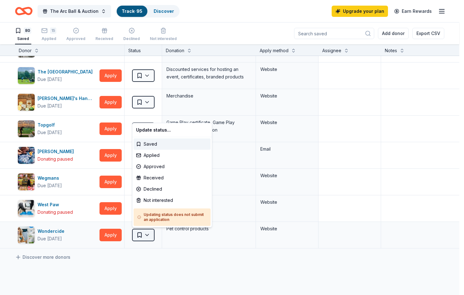
click at [149, 234] on html "The Arc Ball & Auction Track · 95 Discover Upgrade your plan Earn Rewards 80 Sa…" at bounding box center [232, 147] width 464 height 295
click at [148, 201] on div "Not interested" at bounding box center [172, 200] width 77 height 11
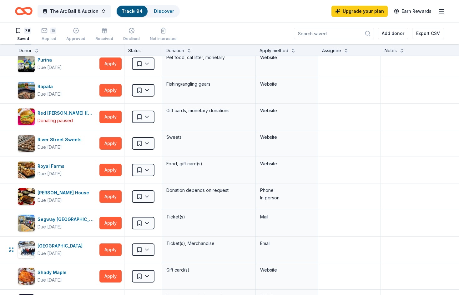
scroll to position [1345, 0]
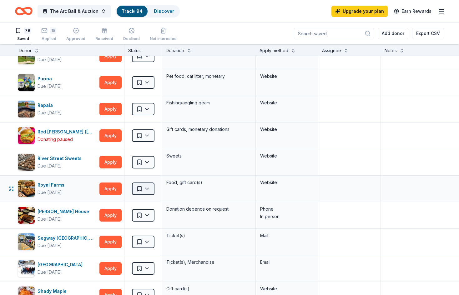
click at [145, 192] on html "The Arc Ball & Auction Track · 94 Discover Upgrade your plan Earn Rewards 79 Sa…" at bounding box center [229, 147] width 459 height 295
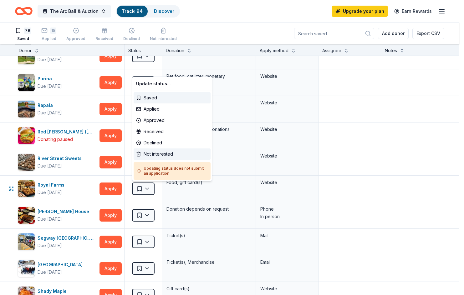
click at [156, 155] on div "Not interested" at bounding box center [172, 154] width 77 height 11
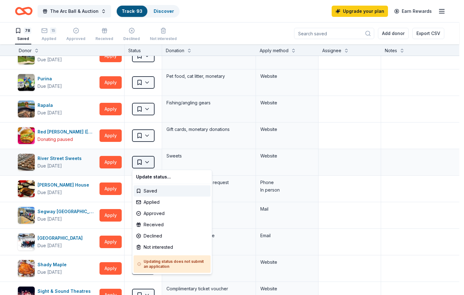
click at [151, 161] on html "The Arc Ball & Auction Track · 93 Discover Upgrade your plan Earn Rewards 78 Sa…" at bounding box center [232, 147] width 464 height 295
click at [330, 141] on html "The Arc Ball & Auction Track · 93 Discover Upgrade your plan Earn Rewards 78 Sa…" at bounding box center [232, 147] width 464 height 295
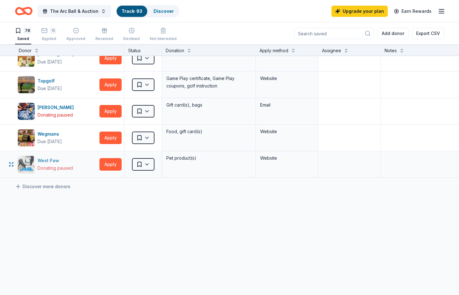
scroll to position [0, 0]
click at [30, 183] on link "Discover more donors" at bounding box center [42, 187] width 55 height 8
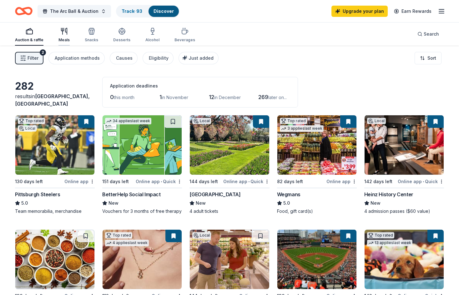
click at [63, 36] on div "Meals" at bounding box center [63, 35] width 11 height 15
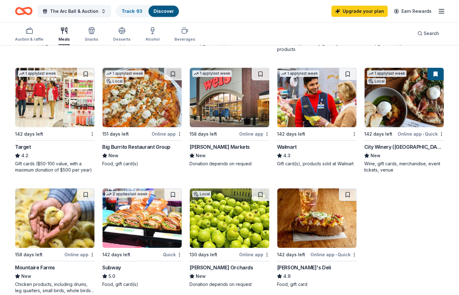
scroll to position [313, 0]
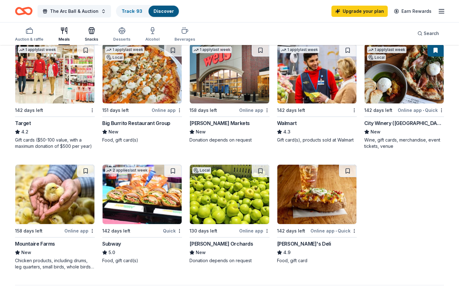
click at [95, 34] on div "button" at bounding box center [91, 31] width 13 height 8
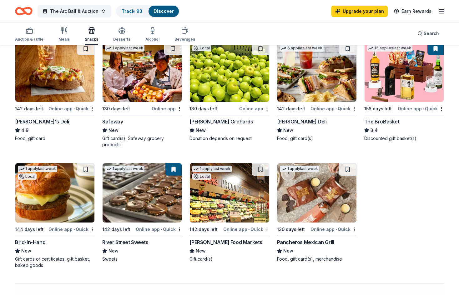
scroll to position [313, 0]
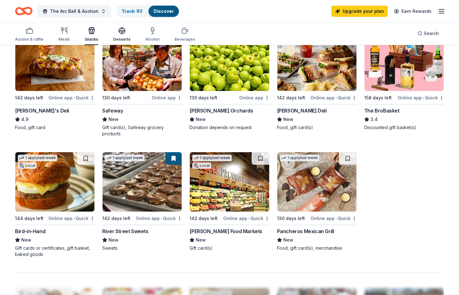
click at [118, 28] on icon "button" at bounding box center [122, 31] width 8 height 8
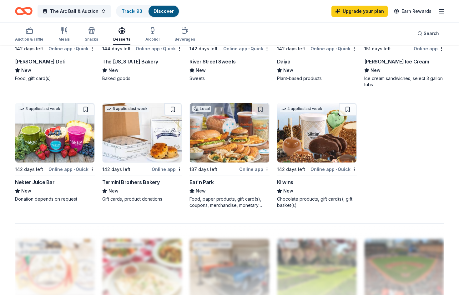
scroll to position [375, 0]
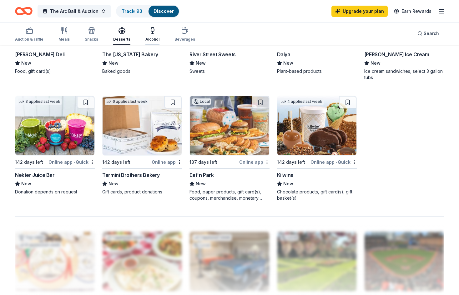
click at [153, 33] on icon "button" at bounding box center [153, 33] width 0 height 2
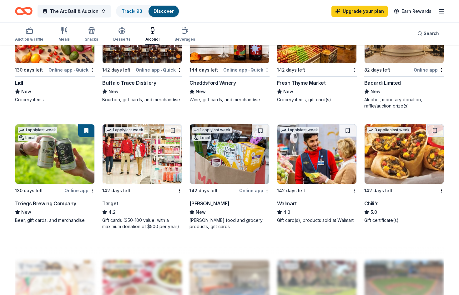
scroll to position [407, 0]
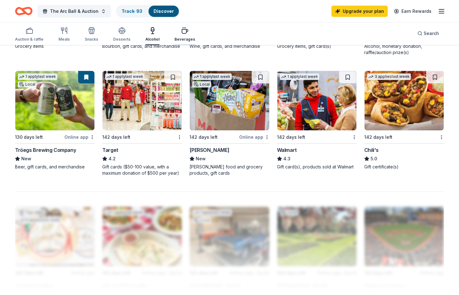
click at [182, 31] on icon "button" at bounding box center [185, 31] width 8 height 8
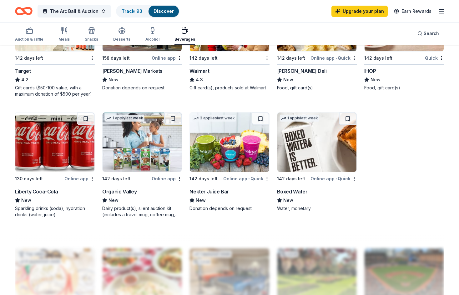
scroll to position [375, 0]
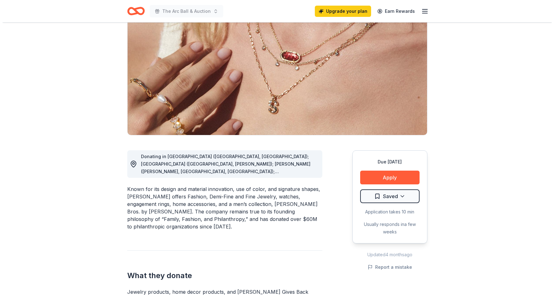
scroll to position [63, 0]
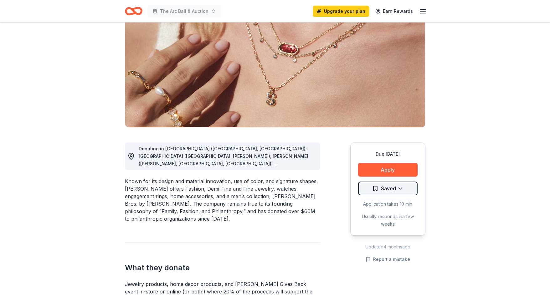
click at [400, 190] on html "The Arc Ball & Auction Upgrade your plan Earn Rewards Due [DATE] Share [PERSON_…" at bounding box center [275, 84] width 550 height 295
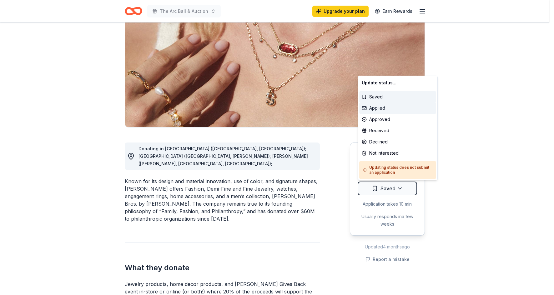
click at [383, 108] on div "Applied" at bounding box center [397, 108] width 77 height 11
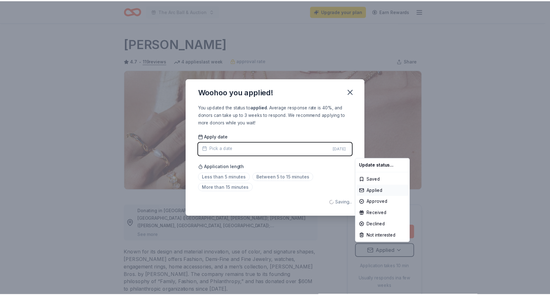
scroll to position [0, 0]
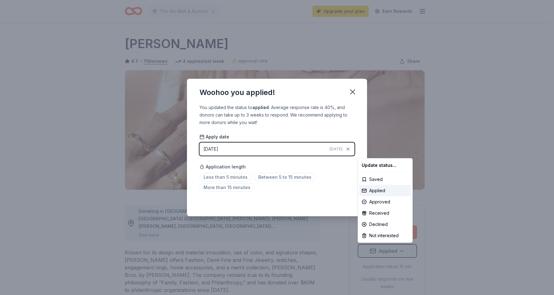
click at [231, 177] on html "The Arc Ball & Auction Upgrade your plan Earn Rewards Due in 112 days Share Ken…" at bounding box center [277, 147] width 554 height 295
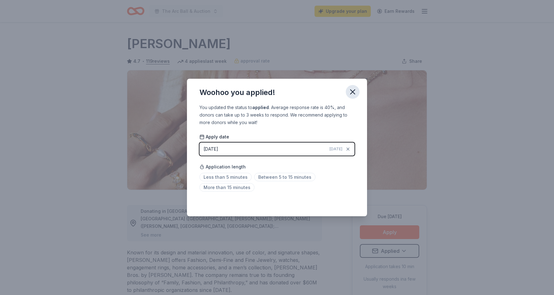
click at [353, 92] on icon "button" at bounding box center [353, 92] width 4 height 4
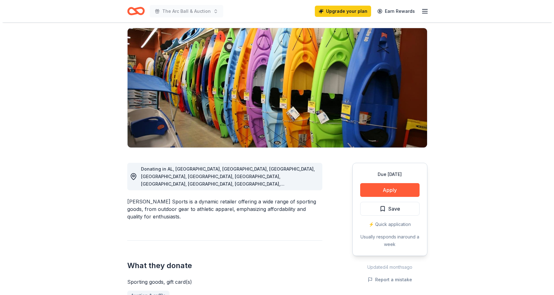
scroll to position [31, 0]
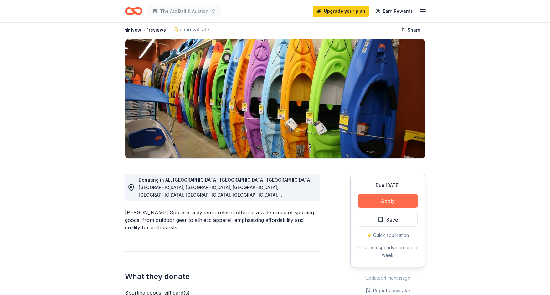
click at [402, 202] on button "Apply" at bounding box center [387, 201] width 59 height 14
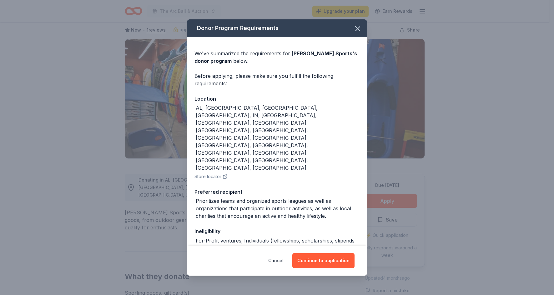
scroll to position [19, 0]
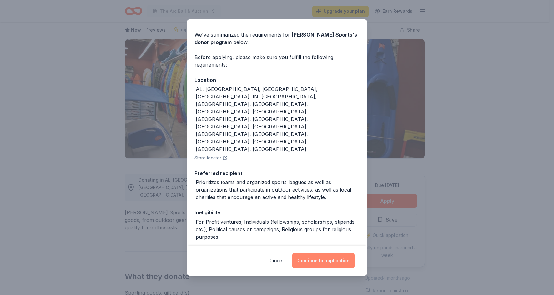
click at [314, 262] on button "Continue to application" at bounding box center [323, 260] width 62 height 15
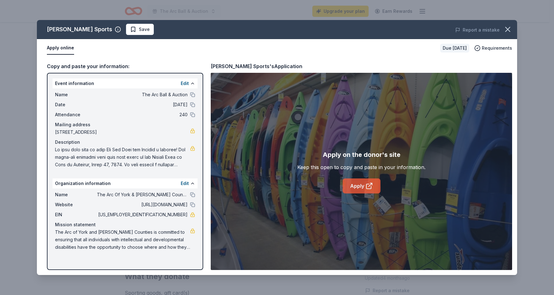
click at [353, 188] on link "Apply" at bounding box center [362, 186] width 38 height 15
click at [506, 29] on icon "button" at bounding box center [508, 29] width 9 height 9
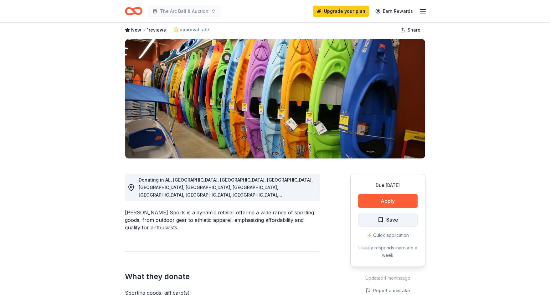
click at [391, 218] on span "Save" at bounding box center [392, 220] width 12 height 8
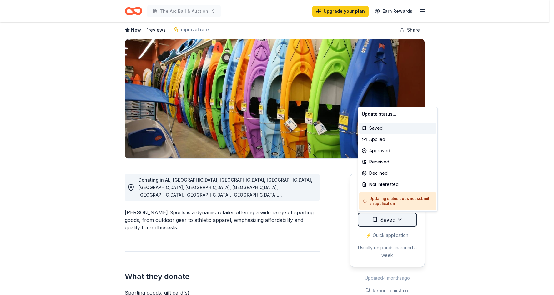
click at [398, 221] on html "The Arc Ball & Auction Upgrade your plan Earn Rewards Due in 102 days Share Dun…" at bounding box center [277, 116] width 554 height 295
click at [379, 140] on div "Applied" at bounding box center [397, 139] width 77 height 11
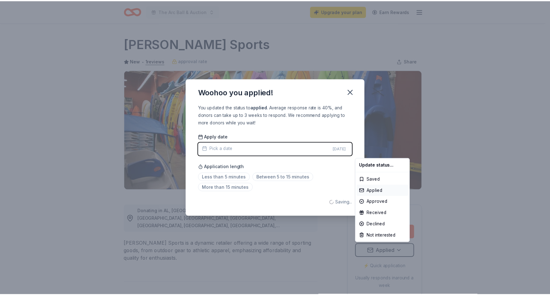
scroll to position [0, 0]
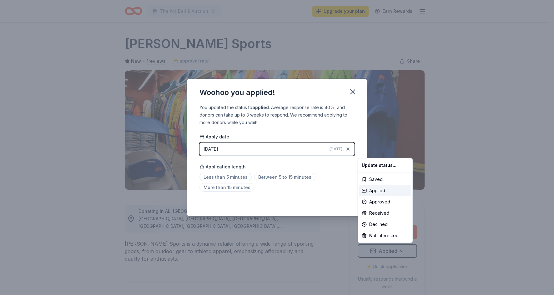
click at [245, 176] on html "The Arc Ball & Auction Upgrade your plan Earn Rewards Due in 102 days Share Dun…" at bounding box center [277, 147] width 554 height 295
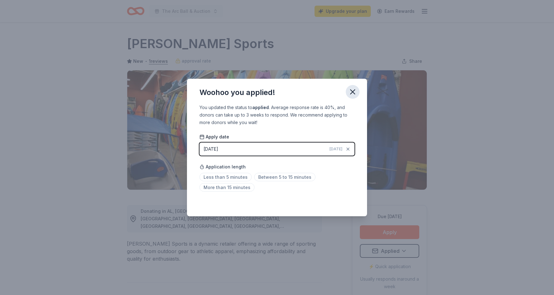
click at [352, 93] on icon "button" at bounding box center [353, 92] width 4 height 4
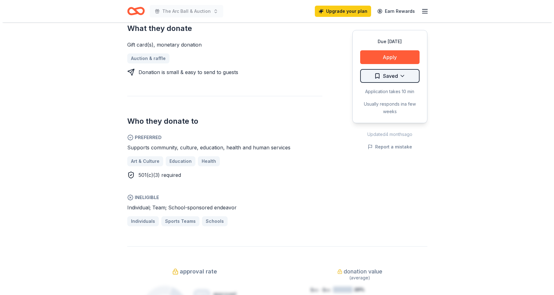
scroll to position [250, 0]
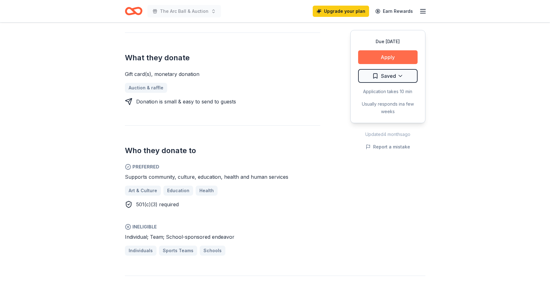
click at [399, 58] on button "Apply" at bounding box center [387, 57] width 59 height 14
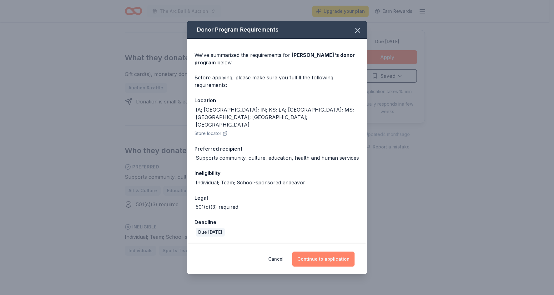
click at [332, 252] on button "Continue to application" at bounding box center [323, 259] width 62 height 15
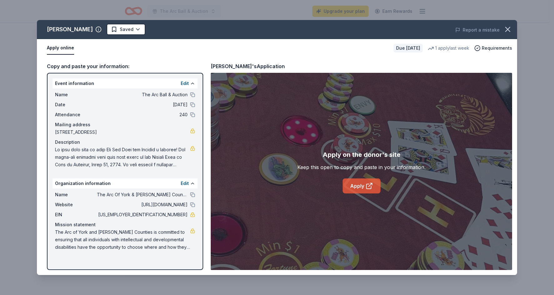
click at [354, 185] on link "Apply" at bounding box center [362, 186] width 38 height 15
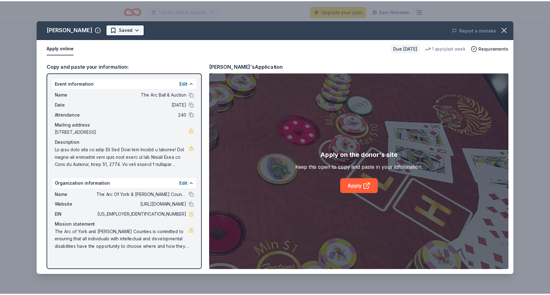
scroll to position [0, 0]
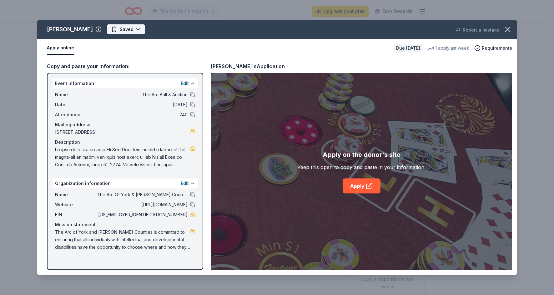
click at [127, 29] on html "The Arc Ball & Auction Upgrade your plan Earn Rewards Due in 142 days Share Boy…" at bounding box center [277, 147] width 554 height 295
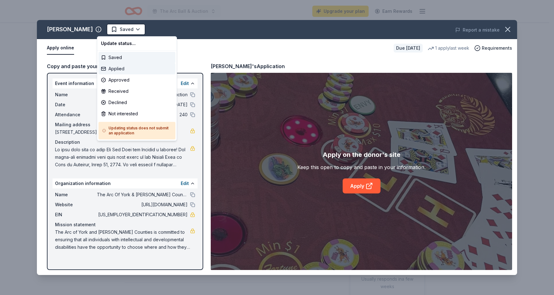
click at [116, 68] on div "Applied" at bounding box center [137, 68] width 77 height 11
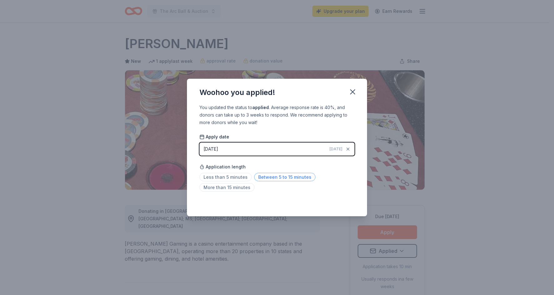
click at [279, 175] on span "Between 5 to 15 minutes" at bounding box center [284, 177] width 61 height 8
click at [356, 91] on icon "button" at bounding box center [352, 92] width 9 height 9
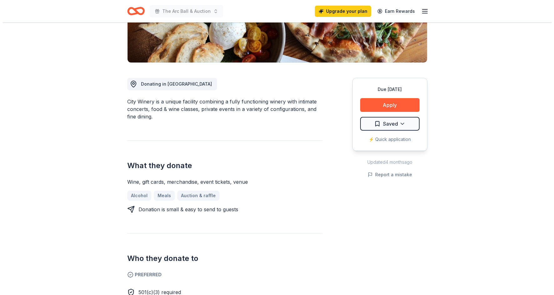
scroll to position [125, 0]
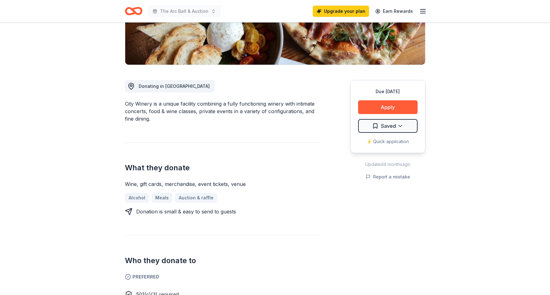
click at [388, 100] on div "Due [DATE] Apply Saved ⚡️ Quick application" at bounding box center [387, 116] width 75 height 73
click at [387, 107] on button "Apply" at bounding box center [387, 107] width 59 height 14
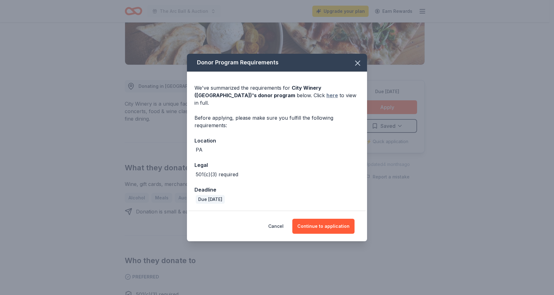
click at [327, 99] on link "here" at bounding box center [333, 96] width 12 height 8
click at [357, 65] on icon "button" at bounding box center [358, 63] width 4 height 4
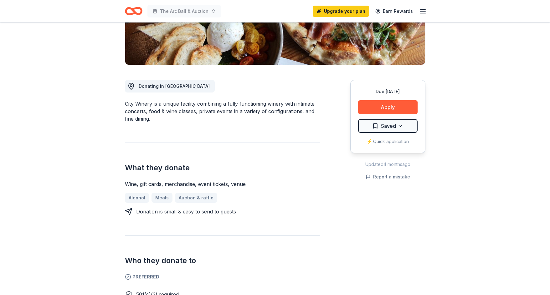
click at [86, 132] on div "Due [DATE] Share City Winery ([GEOGRAPHIC_DATA]) New 1 apply last week Share Do…" at bounding box center [275, 283] width 550 height 772
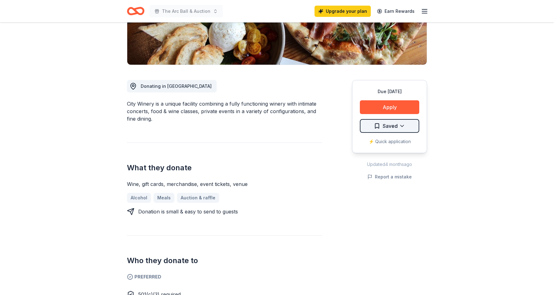
click at [402, 125] on html "The Arc Ball & Auction Upgrade your plan Earn Rewards Due [DATE] Share City Win…" at bounding box center [277, 22] width 554 height 295
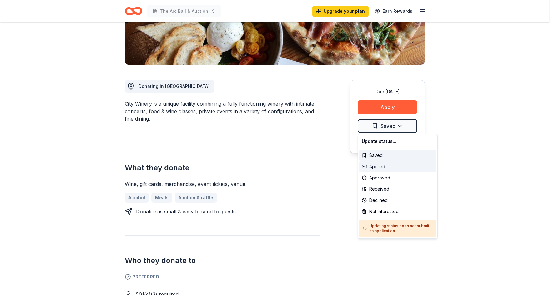
click at [379, 169] on div "Applied" at bounding box center [397, 166] width 77 height 11
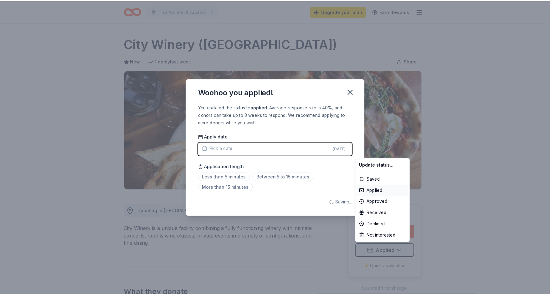
scroll to position [0, 0]
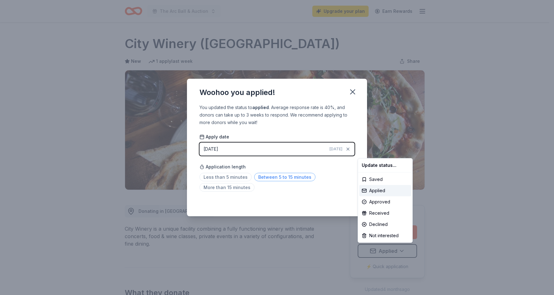
click at [266, 177] on html "The Arc Ball & Auction Upgrade your plan Earn Rewards Due in 142 days Share Cit…" at bounding box center [277, 147] width 554 height 295
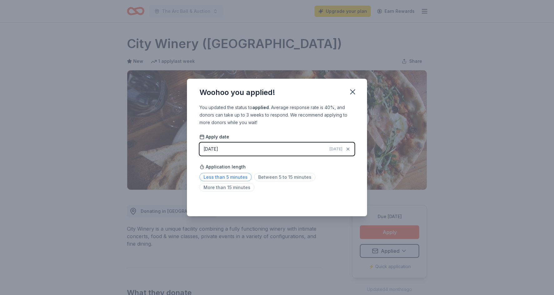
click at [238, 177] on span "Less than 5 minutes" at bounding box center [226, 177] width 52 height 8
click at [351, 93] on icon "button" at bounding box center [352, 92] width 9 height 9
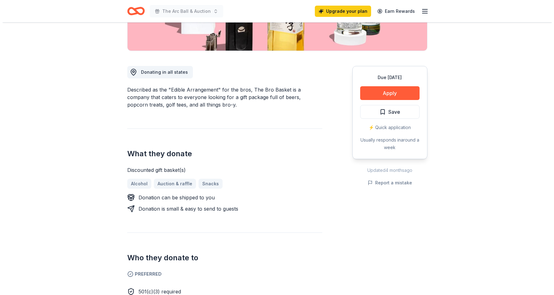
scroll to position [125, 0]
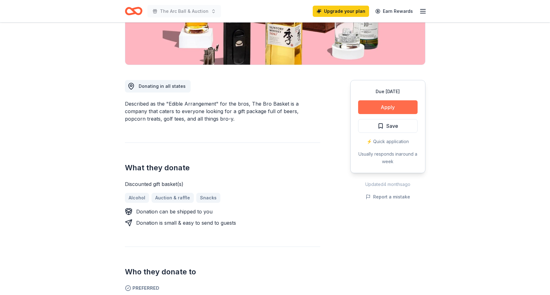
click at [408, 107] on button "Apply" at bounding box center [387, 107] width 59 height 14
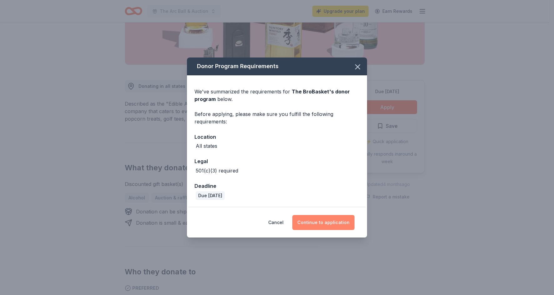
click at [329, 223] on button "Continue to application" at bounding box center [323, 222] width 62 height 15
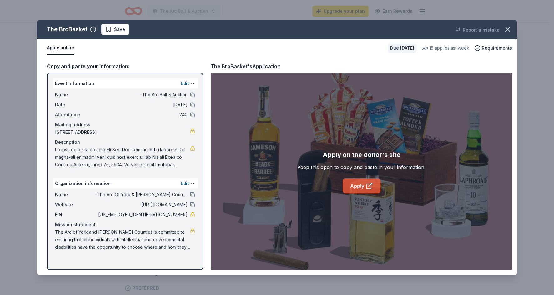
click at [374, 186] on link "Apply" at bounding box center [362, 186] width 38 height 15
drag, startPoint x: 163, startPoint y: 214, endPoint x: 171, endPoint y: 213, distance: 8.8
click at [171, 213] on span "23-2799907" at bounding box center [142, 215] width 91 height 8
click at [56, 149] on span at bounding box center [122, 157] width 135 height 23
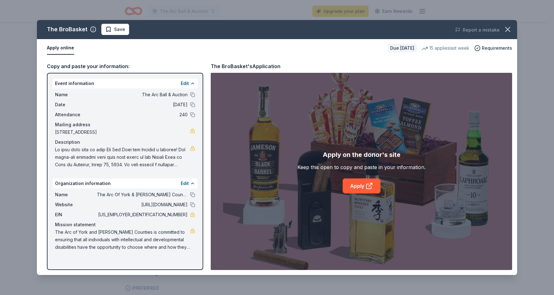
drag, startPoint x: 57, startPoint y: 149, endPoint x: 54, endPoint y: 148, distance: 3.2
click at [54, 148] on div "Name The Arc Ball & Auction Date 03/28/26 Attendance 240 Mailing address 497 Hi…" at bounding box center [125, 130] width 145 height 83
click at [69, 67] on div "Copy and paste your information:" at bounding box center [125, 66] width 156 height 8
drag, startPoint x: 56, startPoint y: 148, endPoint x: 149, endPoint y: 155, distance: 93.1
click at [111, 152] on span at bounding box center [122, 157] width 135 height 23
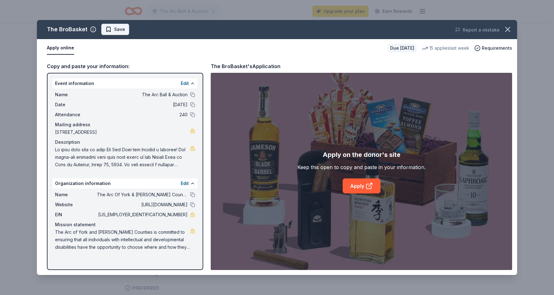
click at [122, 29] on span "Save" at bounding box center [119, 30] width 11 height 8
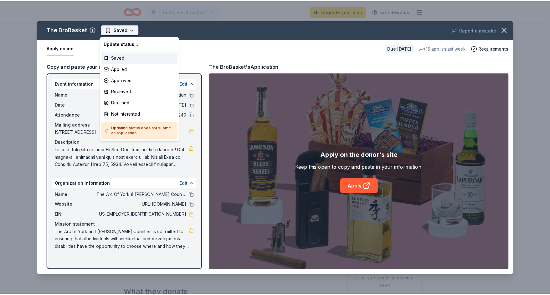
scroll to position [0, 0]
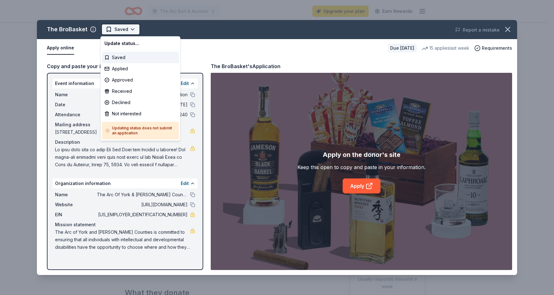
click at [126, 29] on html "The Arc Ball & Auction Upgrade your plan Earn Rewards Due in 158 days Share The…" at bounding box center [277, 147] width 554 height 295
click at [118, 71] on div "Applied" at bounding box center [140, 68] width 77 height 11
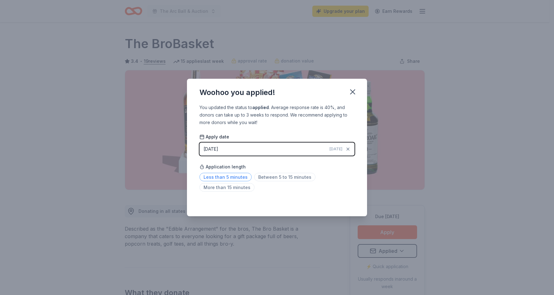
click at [229, 178] on span "Less than 5 minutes" at bounding box center [226, 177] width 52 height 8
click at [353, 91] on icon "button" at bounding box center [353, 92] width 4 height 4
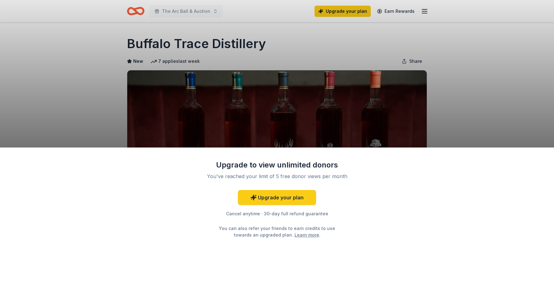
click at [508, 89] on div "Upgrade to view unlimited donors You've reached your limit of 5 free donor view…" at bounding box center [277, 147] width 554 height 295
click at [472, 115] on div "Upgrade to view unlimited donors You've reached your limit of 5 free donor view…" at bounding box center [277, 147] width 554 height 295
click at [424, 10] on div "Upgrade to view unlimited donors You've reached your limit of 5 free donor view…" at bounding box center [277, 147] width 554 height 295
